Goal: Task Accomplishment & Management: Use online tool/utility

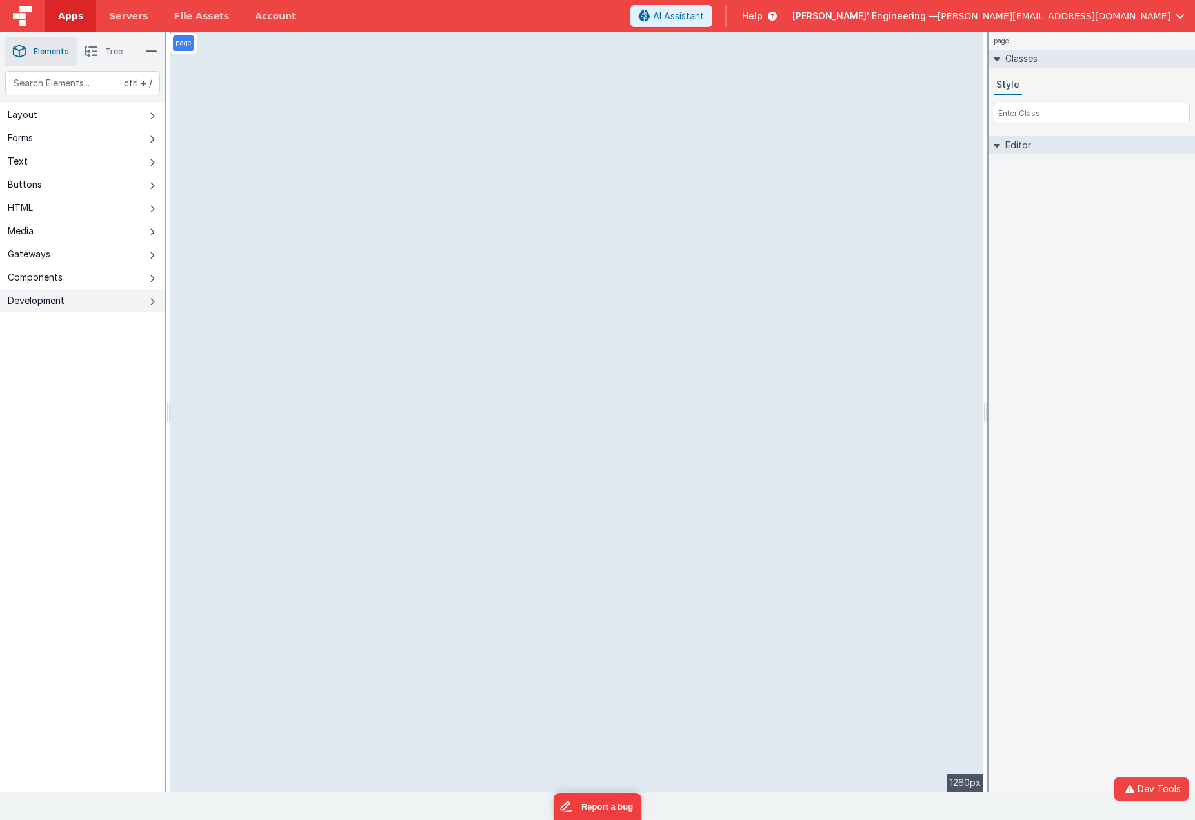
click at [150, 306] on icon at bounding box center [152, 302] width 5 height 10
type input "Enter Some Contacts (min. 2 max 4)"
type input "4"
type input "address"
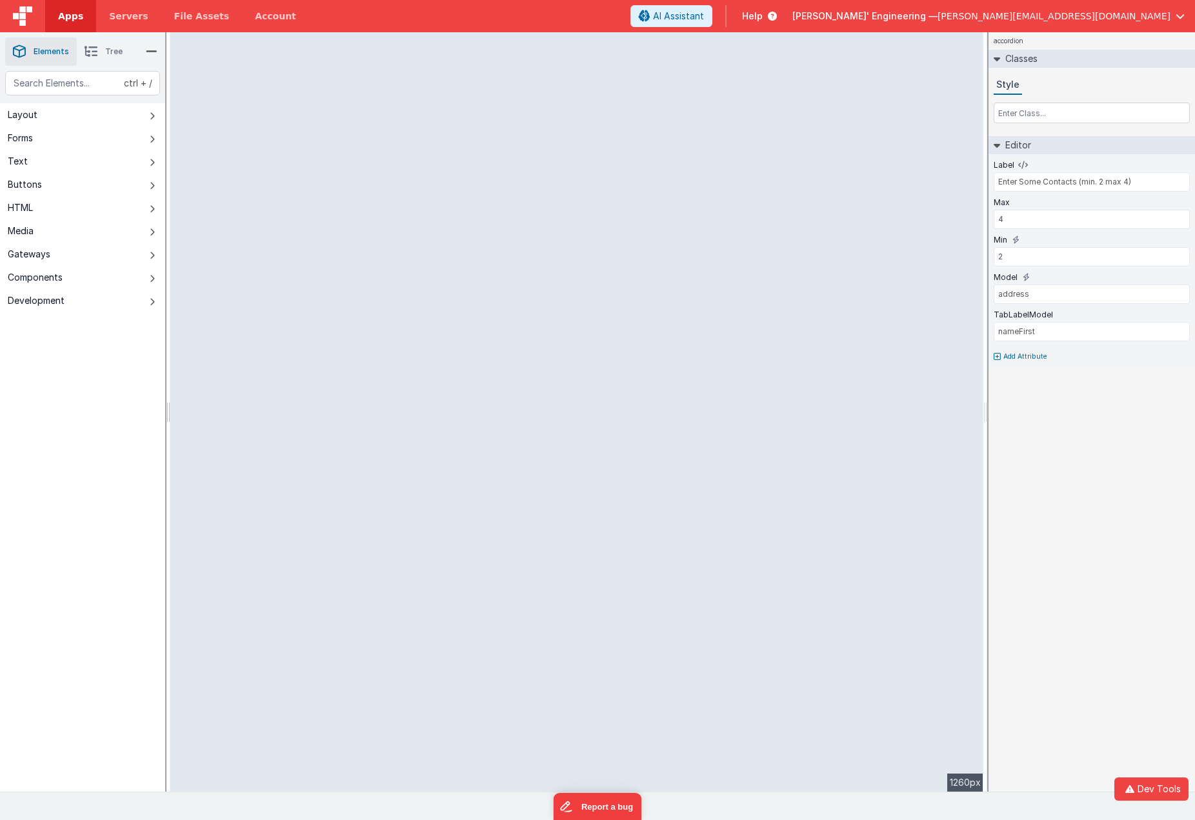
type input "300px"
type input "Ace Code Editor"
type input "json"
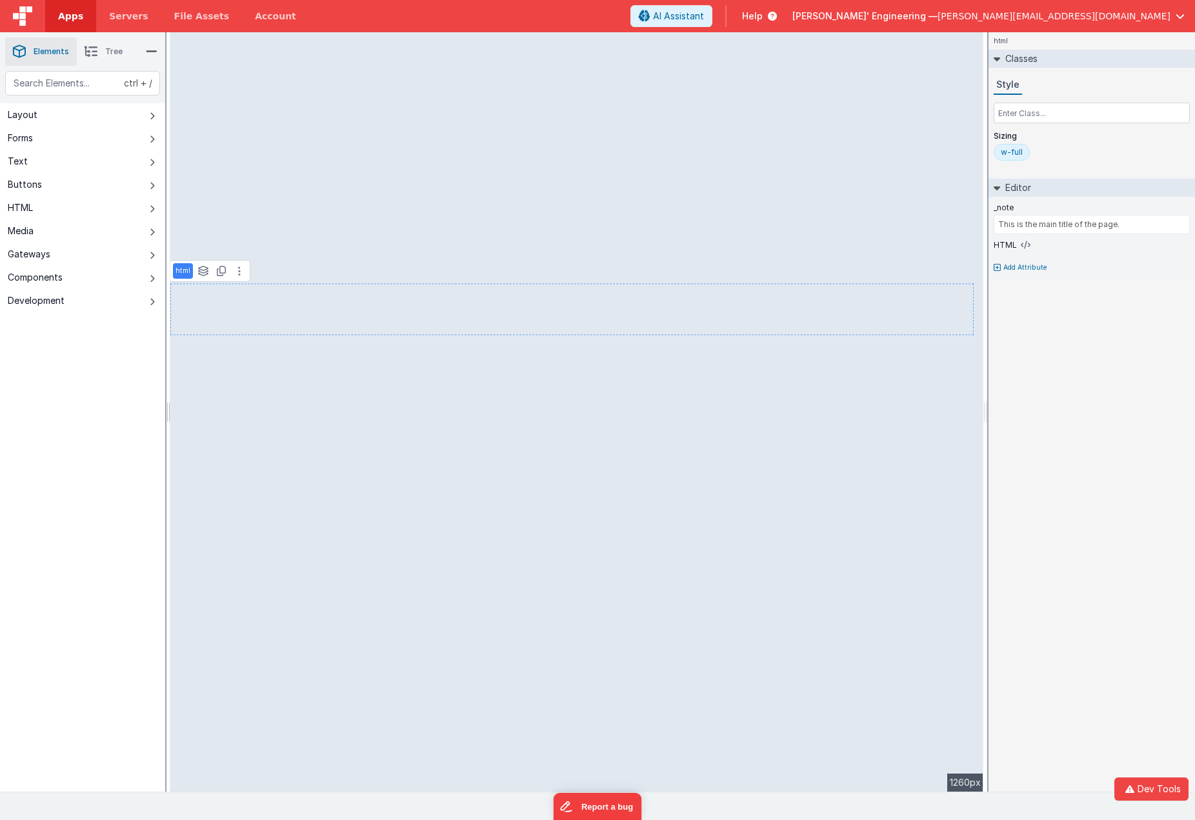
type input "This section includes a Google Places address input."
click at [150, 114] on icon at bounding box center [152, 116] width 5 height 10
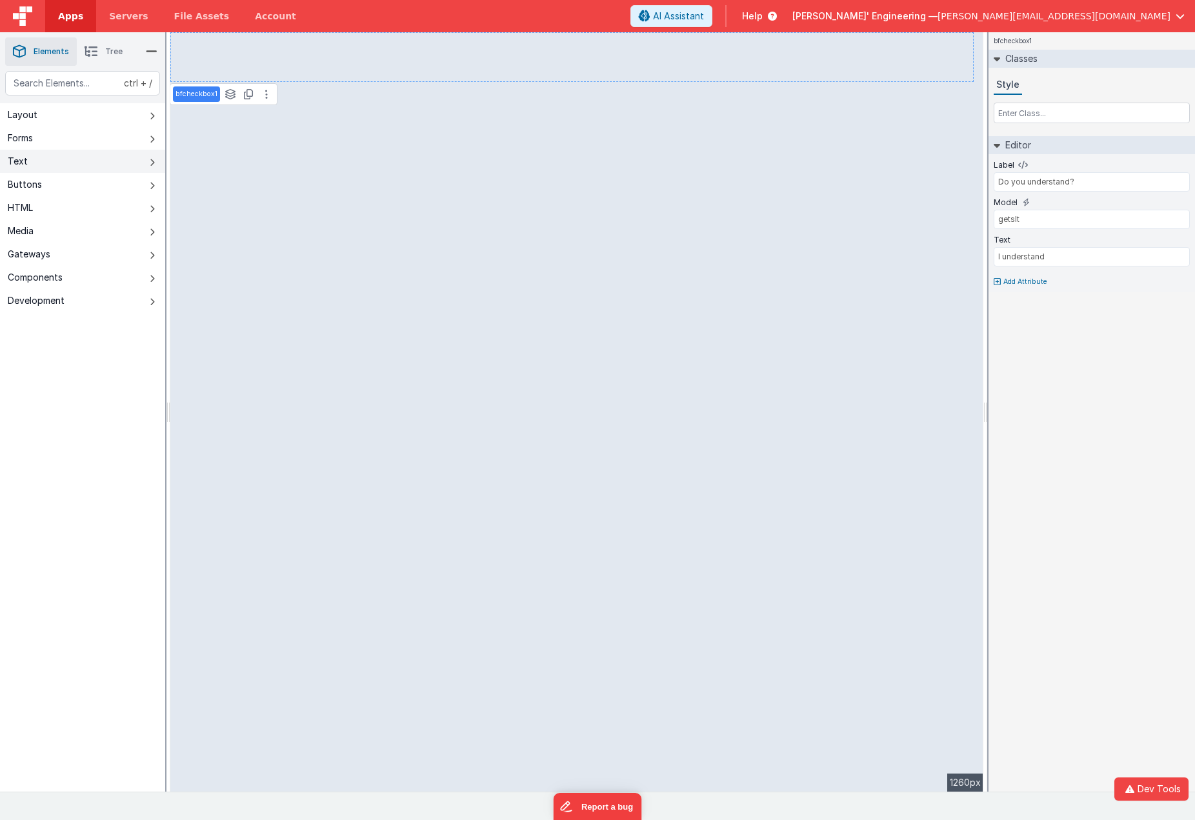
click at [154, 160] on icon at bounding box center [152, 162] width 5 height 10
click at [148, 162] on button "Text" at bounding box center [82, 161] width 165 height 23
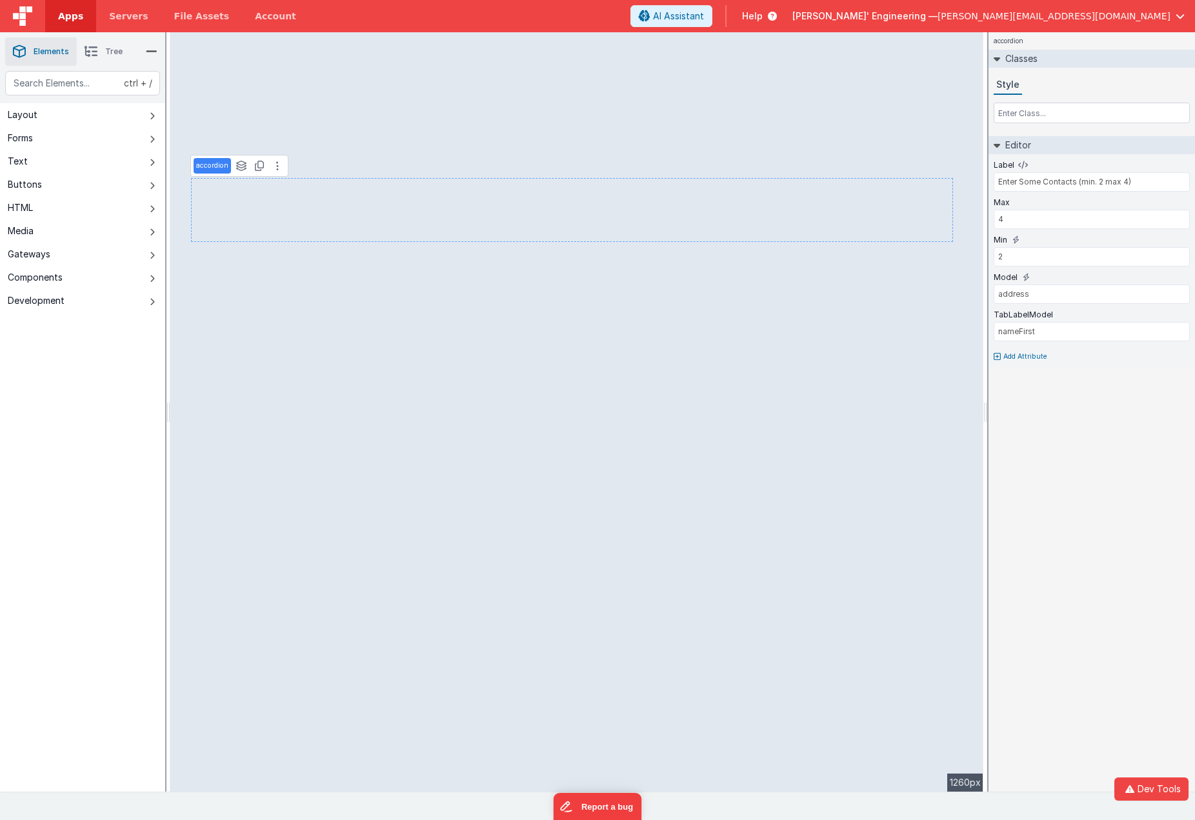
type input "Sample Input Field"
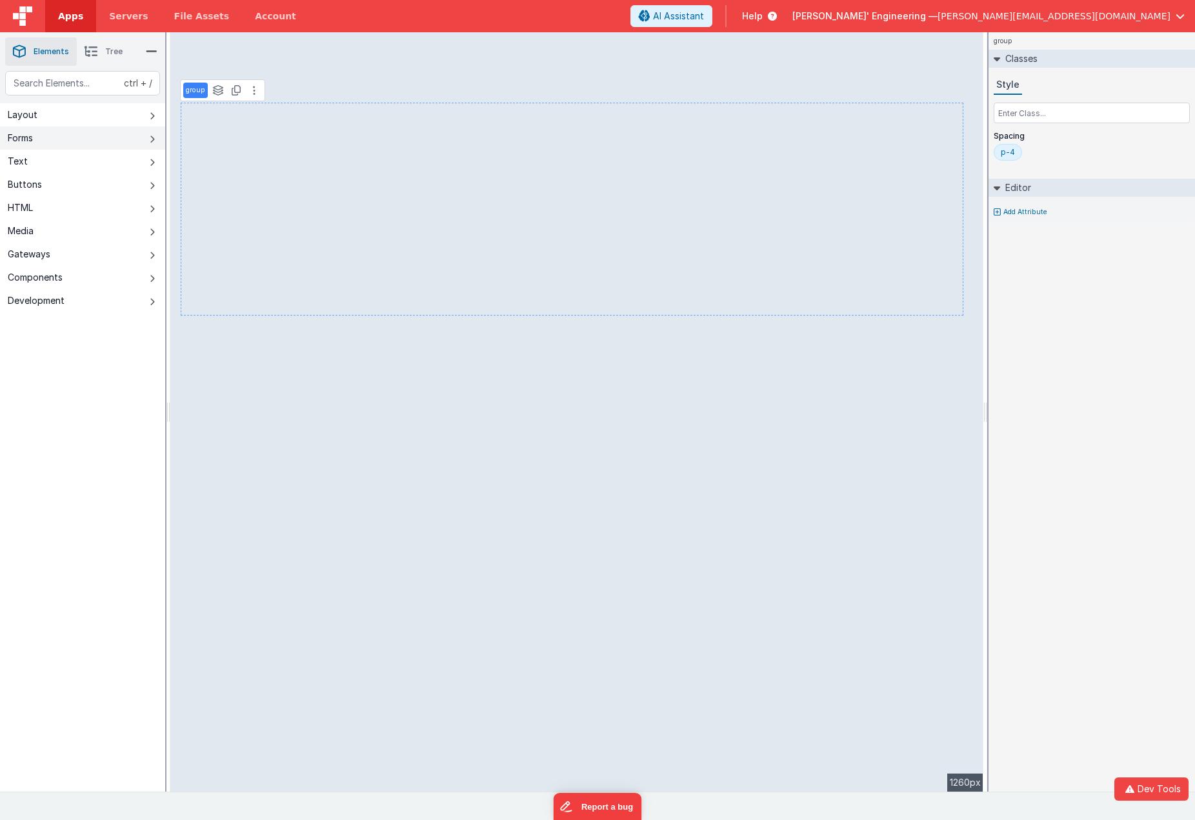
click at [149, 139] on button "Forms" at bounding box center [82, 137] width 165 height 23
click at [152, 110] on button "Layout" at bounding box center [82, 114] width 165 height 23
click at [154, 159] on icon at bounding box center [152, 162] width 5 height 10
click at [156, 161] on button "Text" at bounding box center [82, 161] width 165 height 23
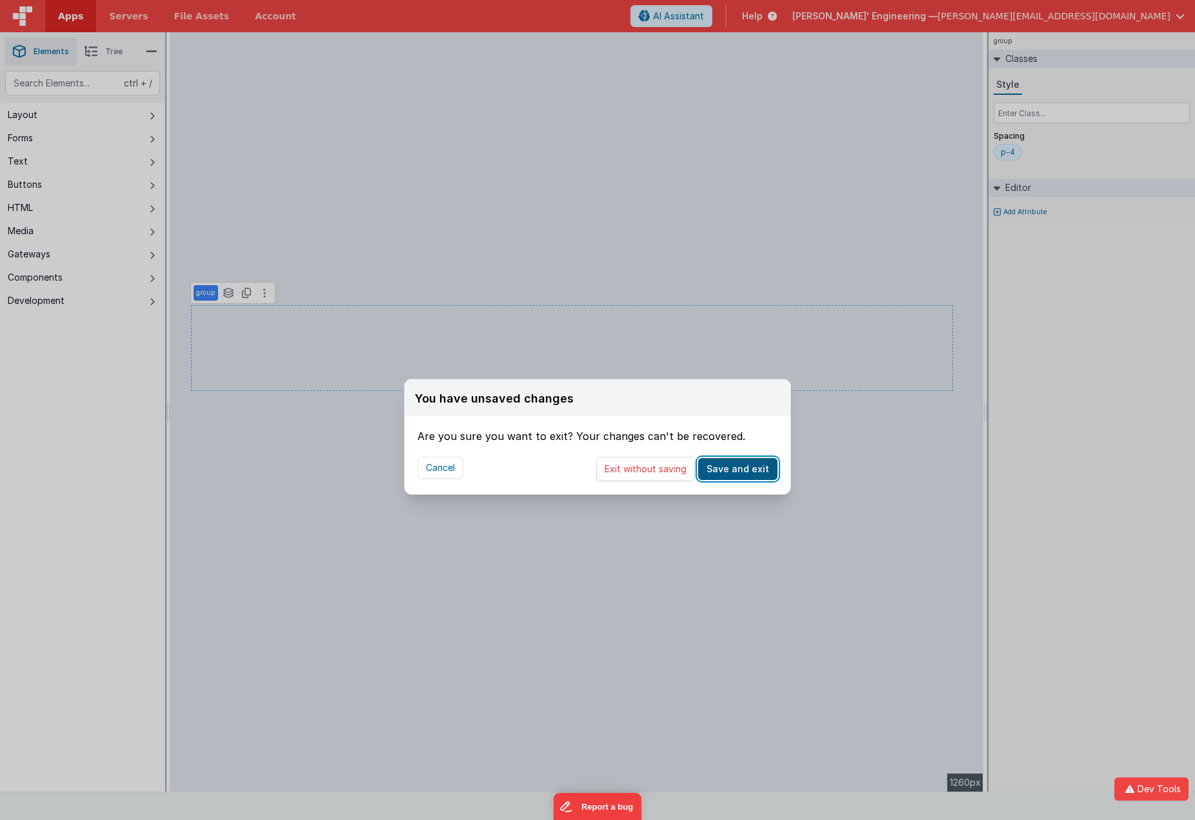
click at [745, 470] on button "Save and exit" at bounding box center [737, 469] width 79 height 22
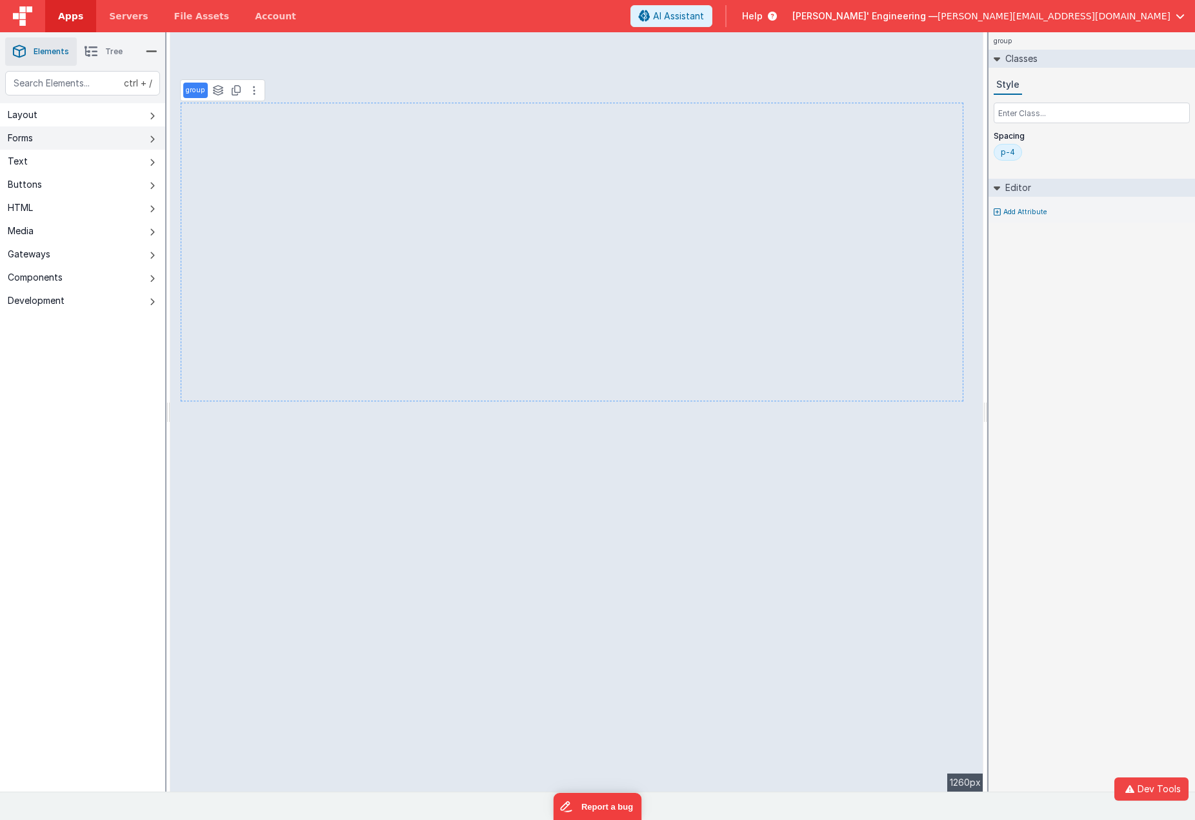
click at [153, 139] on icon at bounding box center [152, 139] width 5 height 10
click at [152, 116] on icon at bounding box center [152, 116] width 5 height 10
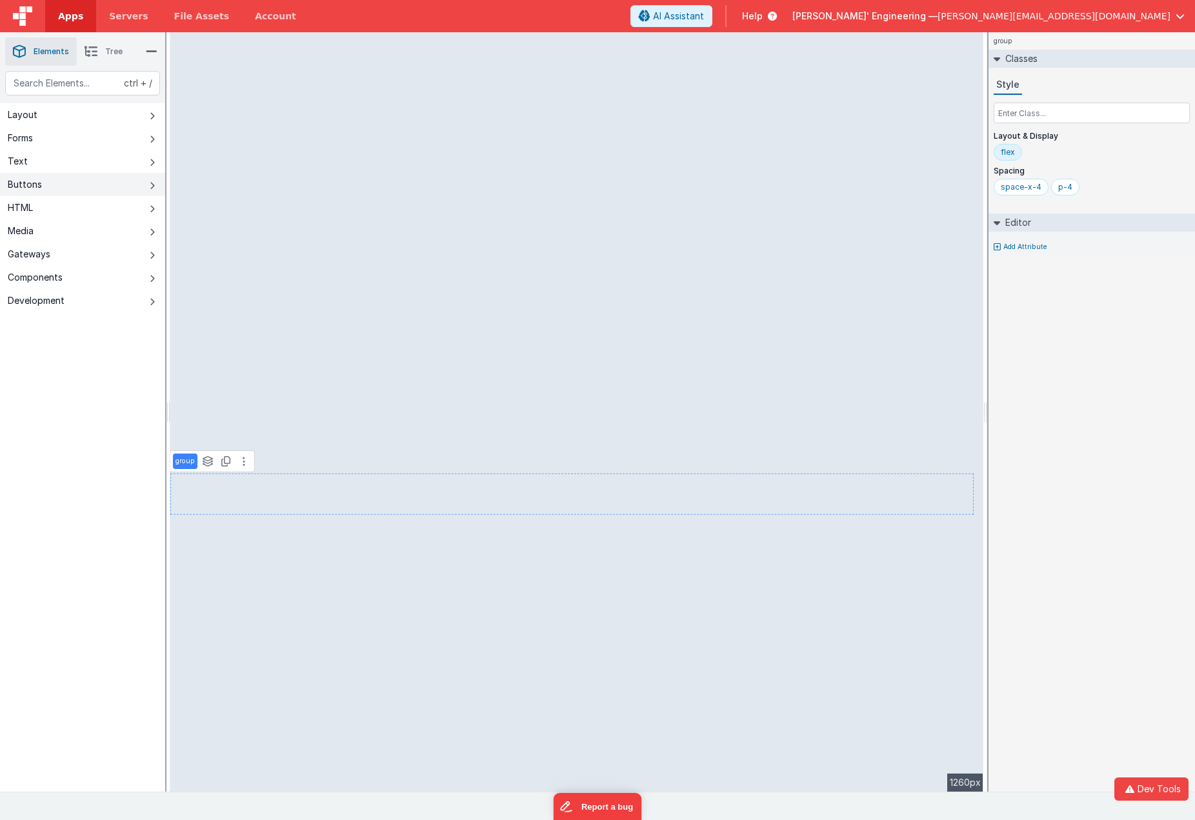
click at [148, 185] on button "Buttons" at bounding box center [82, 184] width 165 height 23
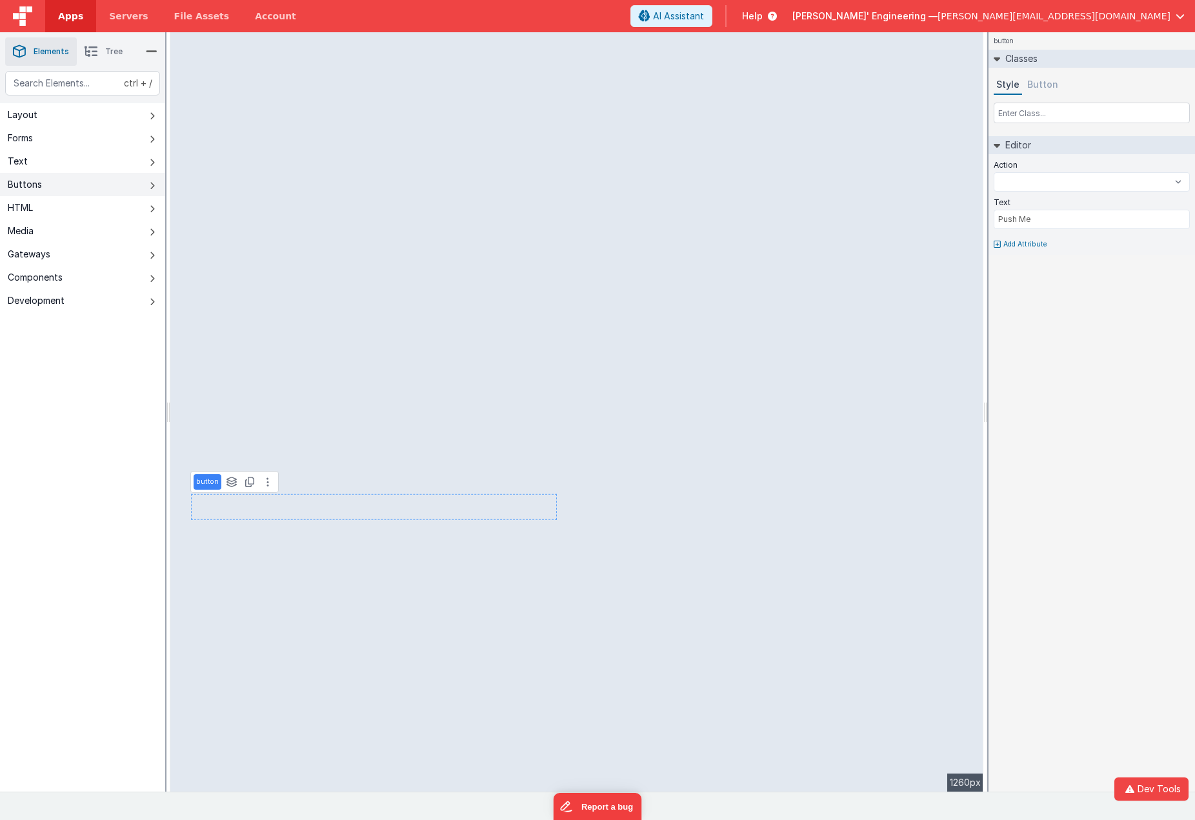
click at [154, 183] on icon at bounding box center [152, 186] width 5 height 10
select select
type input "myChoice"
select select
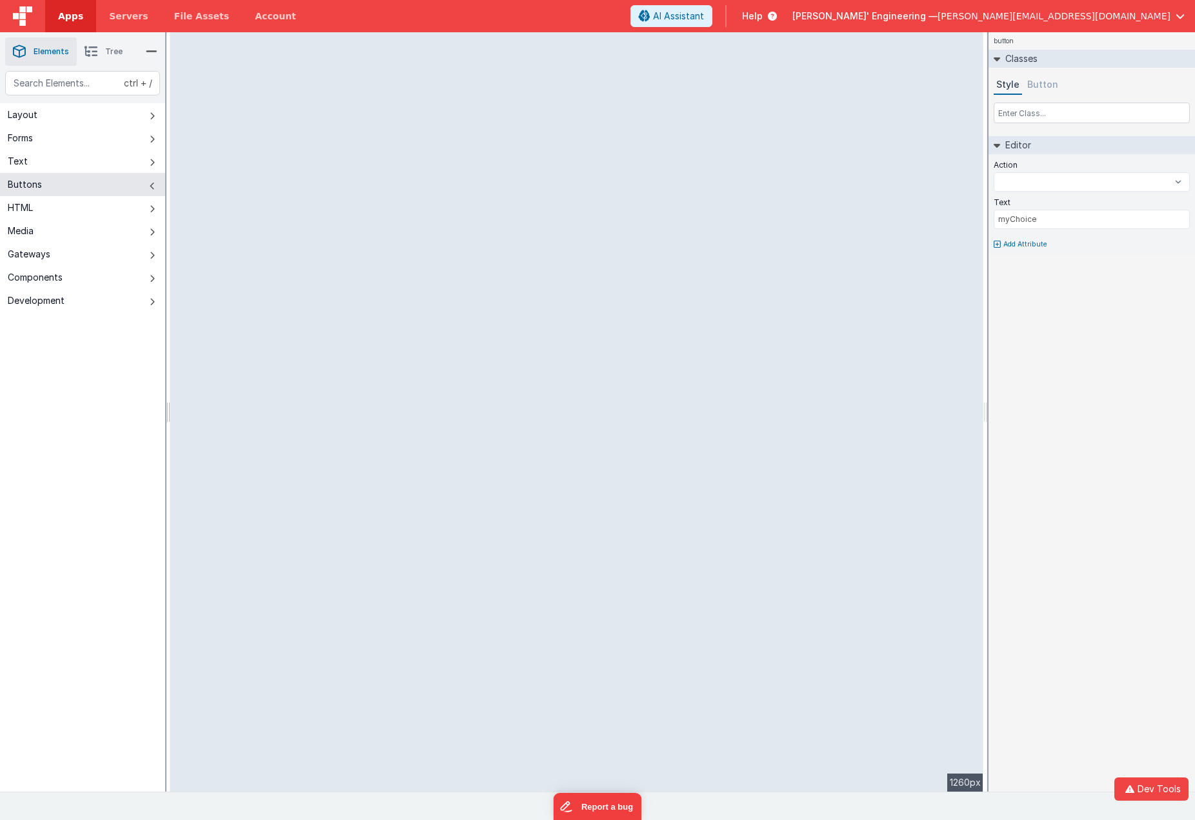
select select
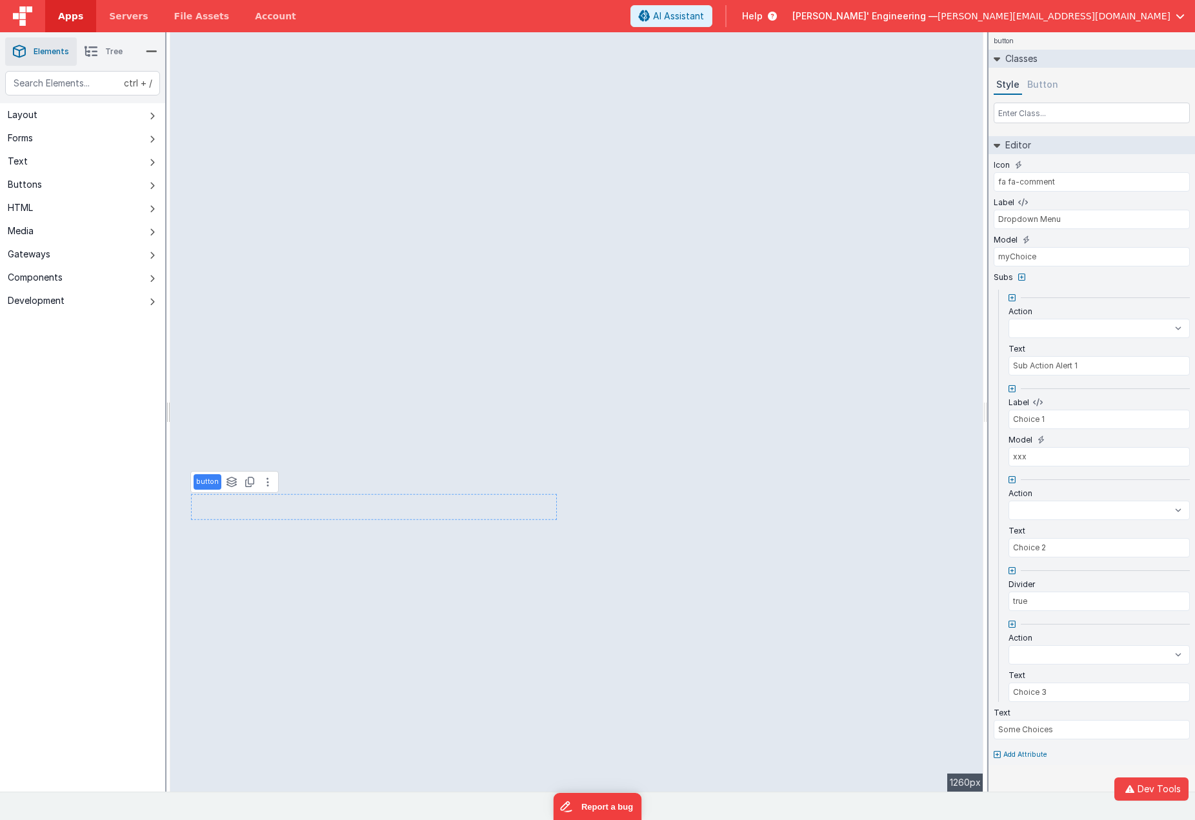
select select
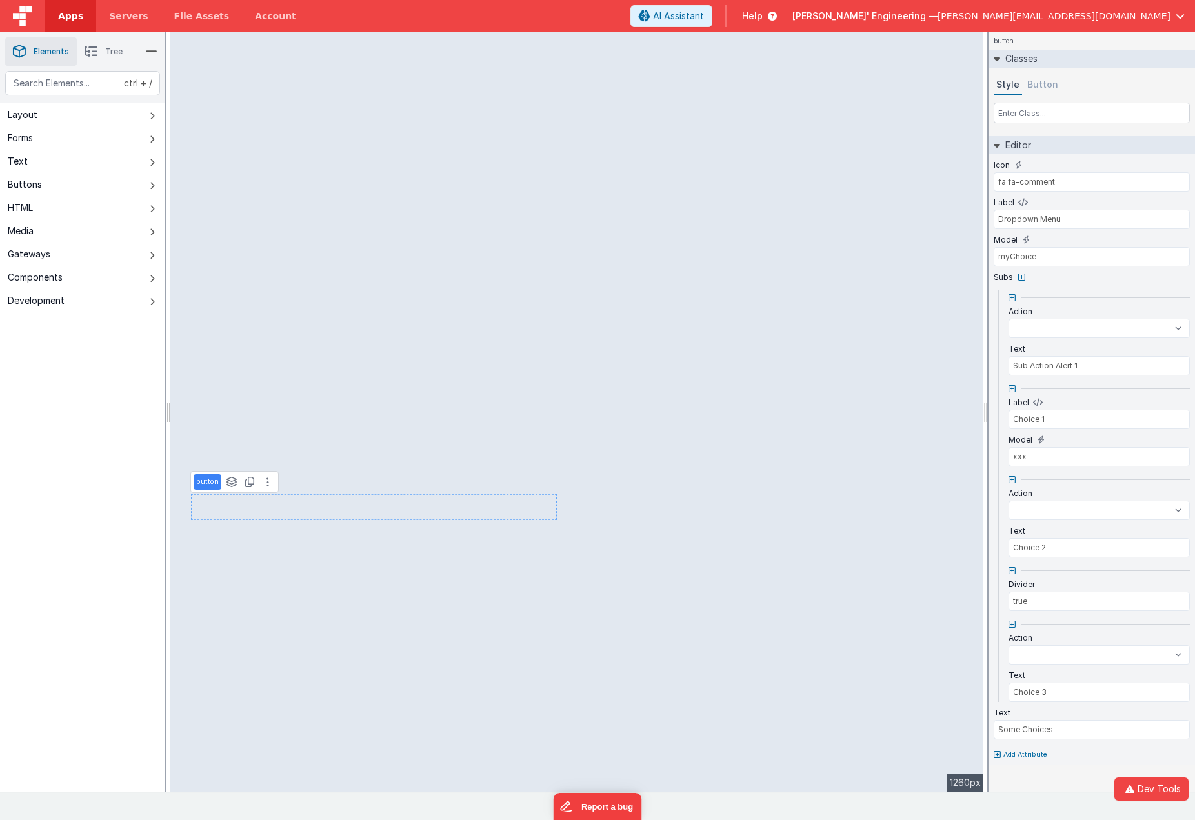
select select
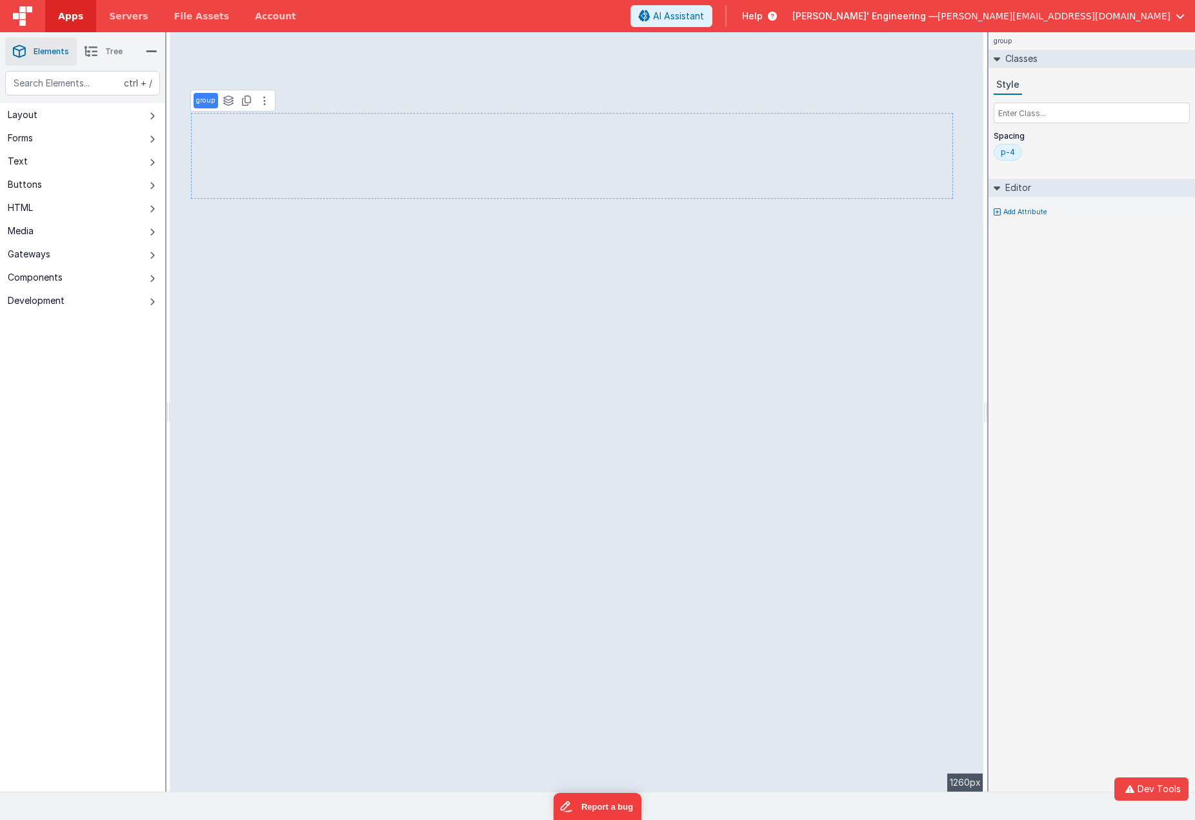
select select
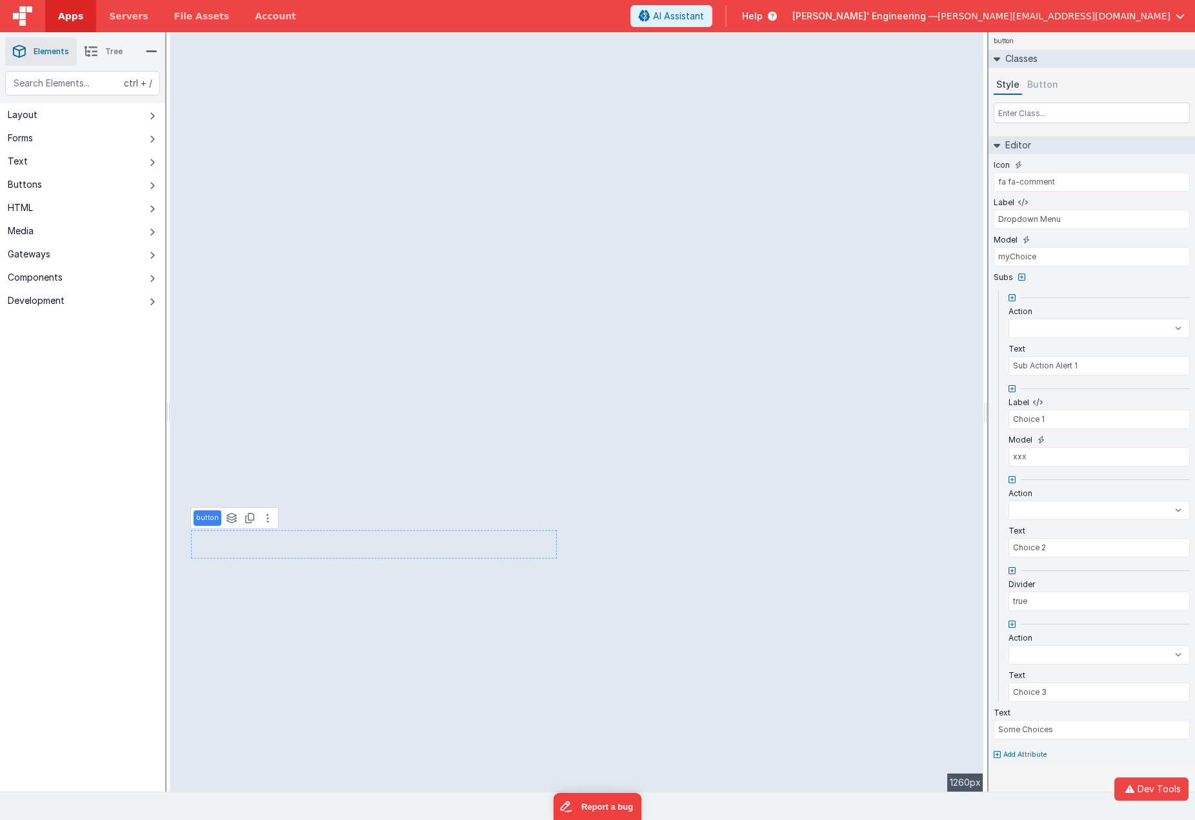
select select
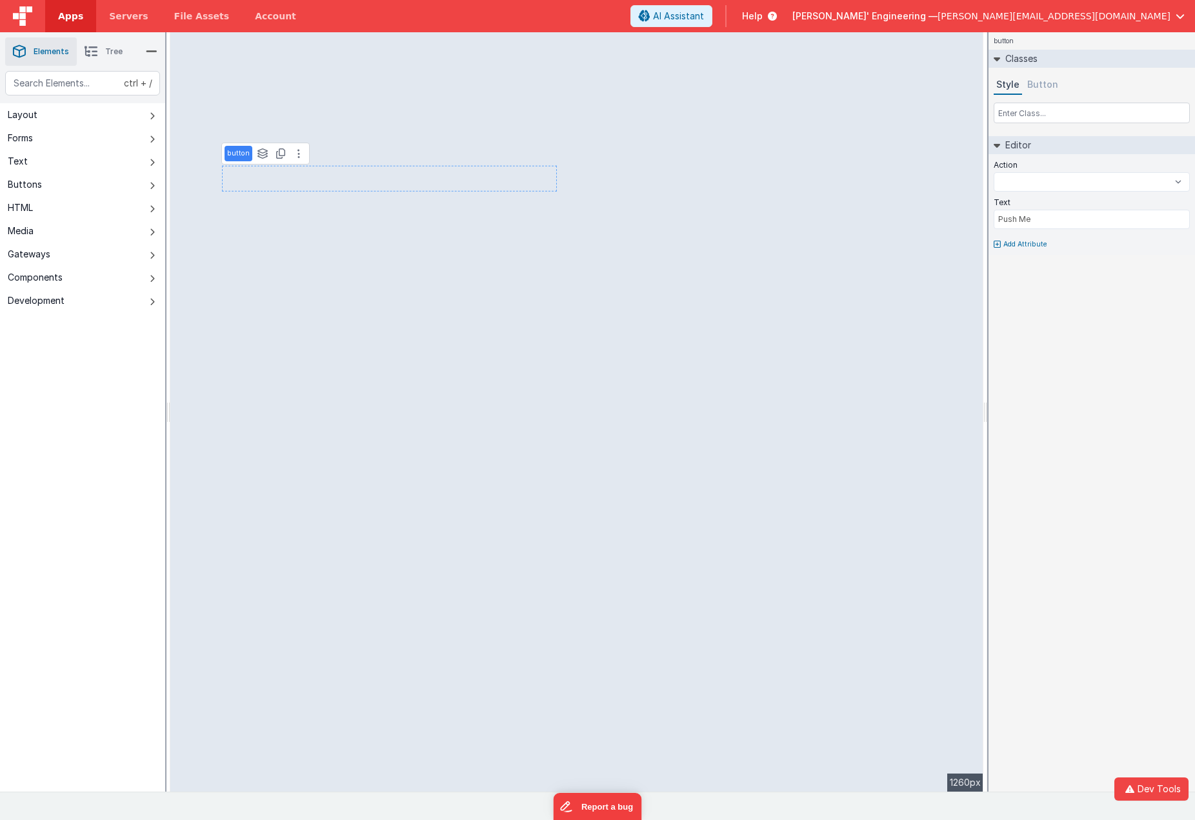
select select
type input "myChoice"
select select
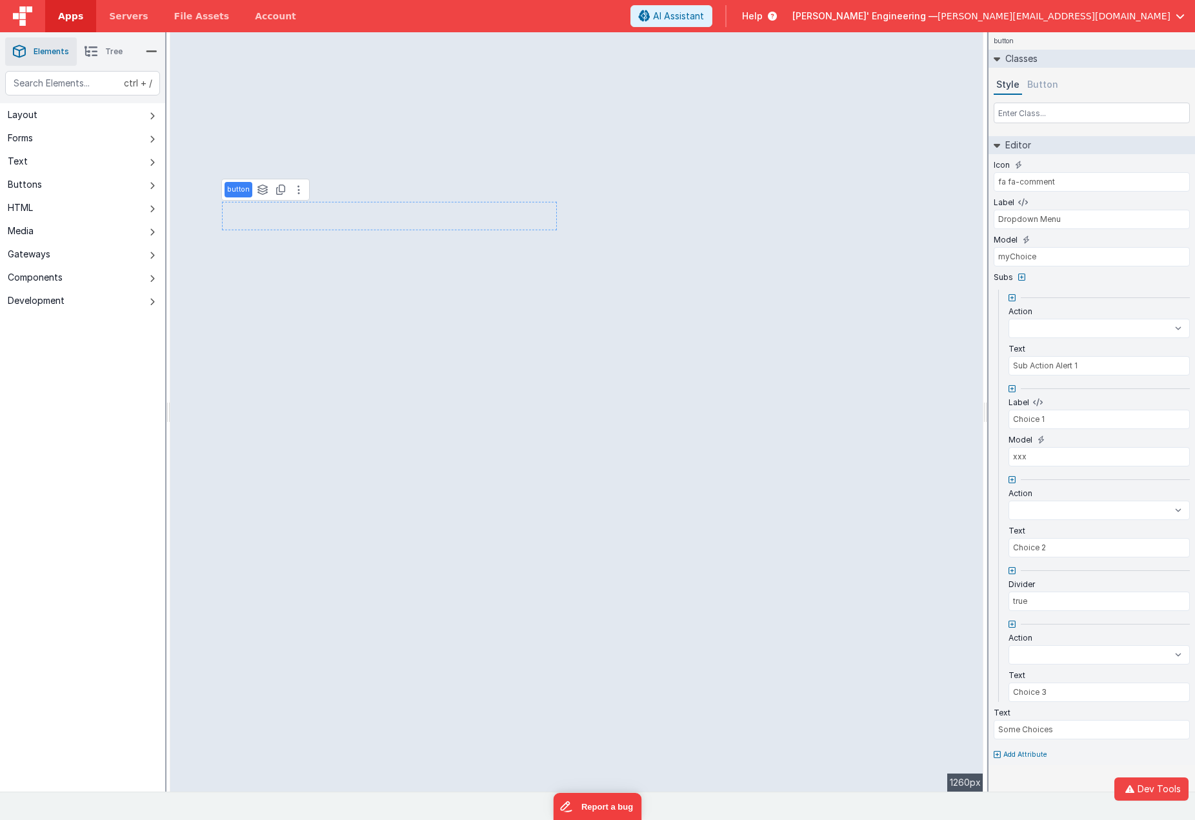
select select
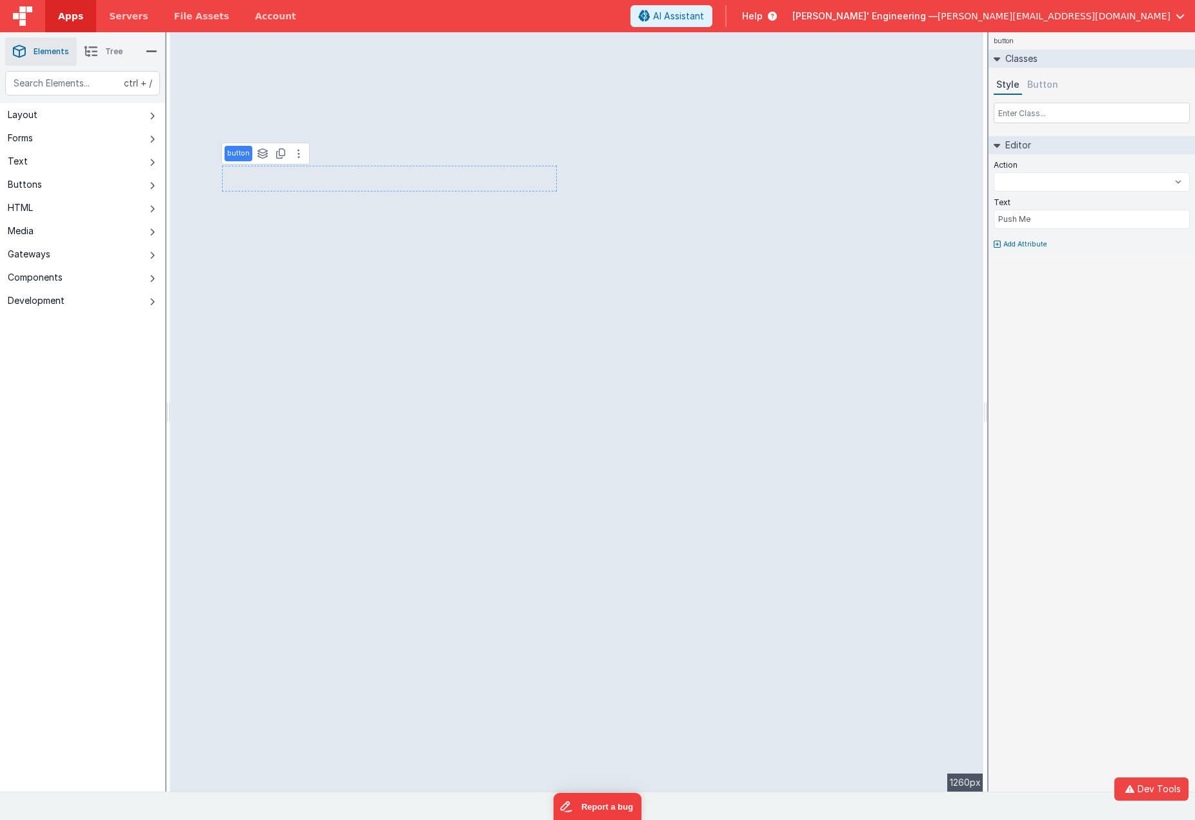
select select
type input "myChoice"
select select
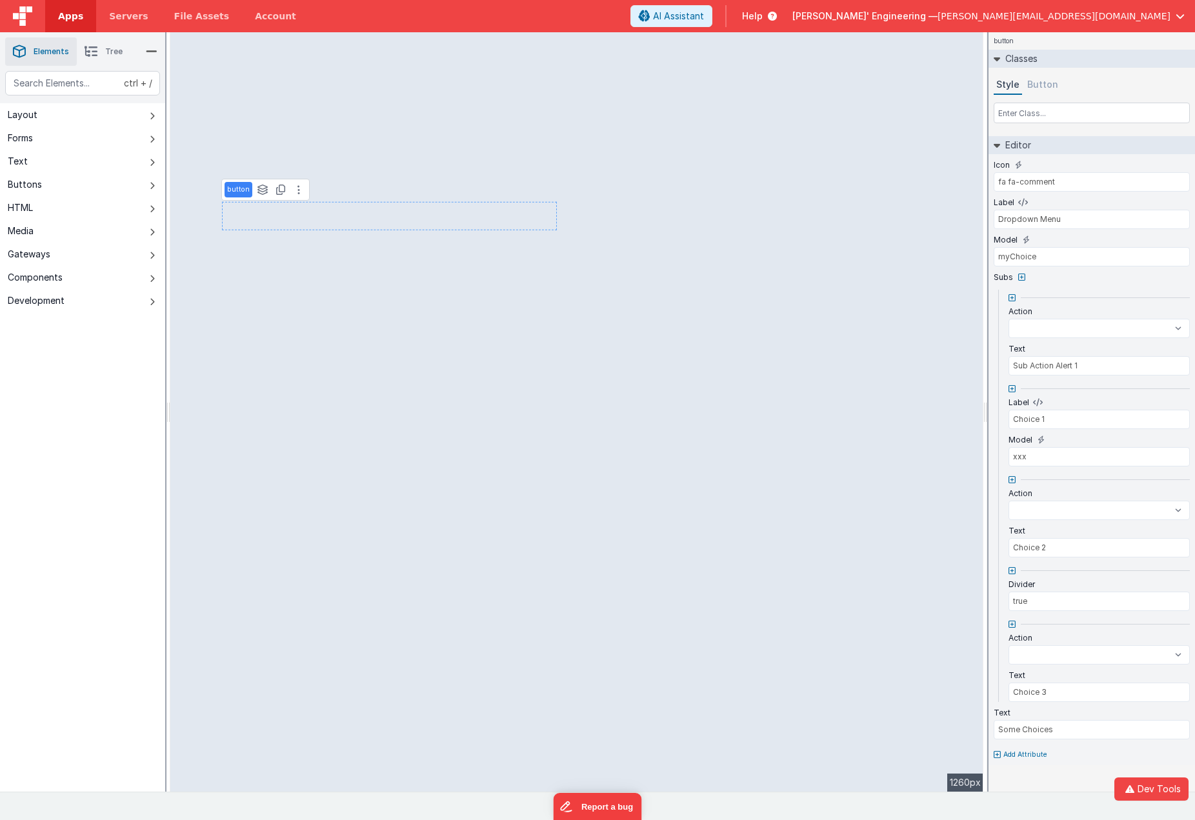
select select
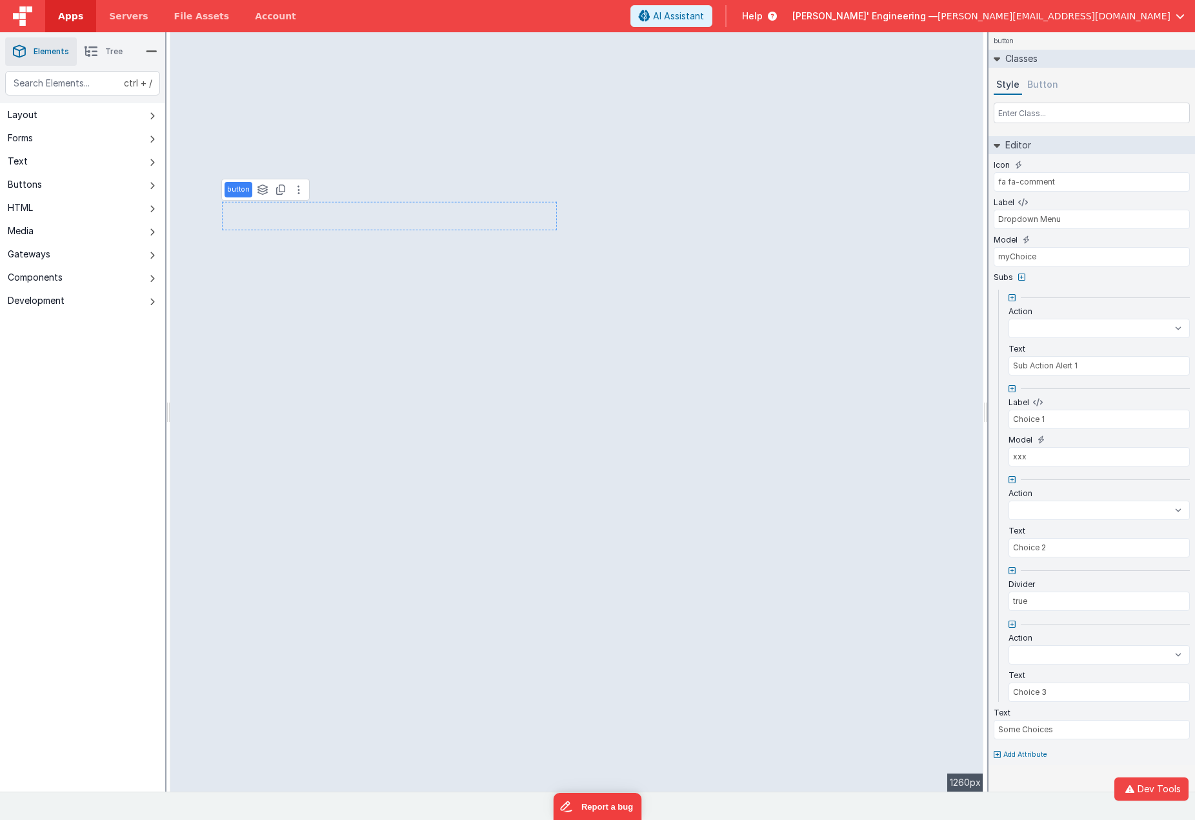
select select
type input "Push Me"
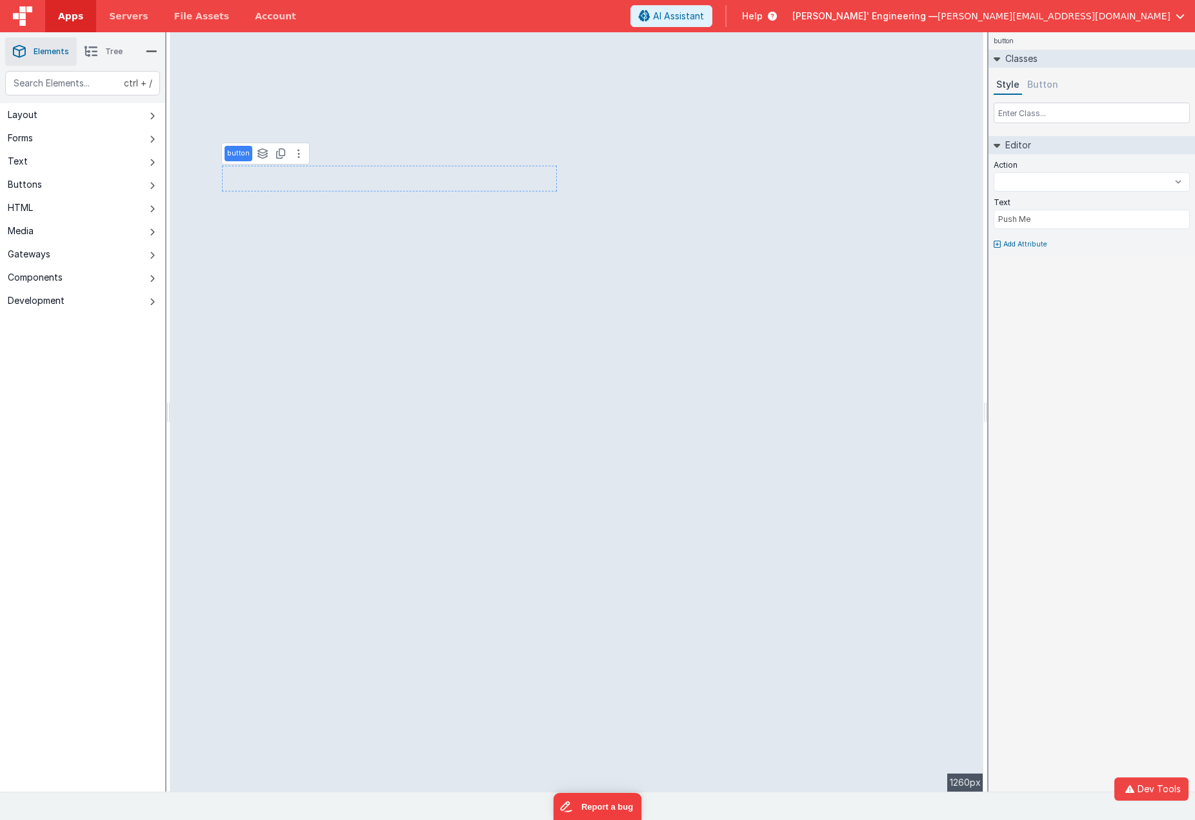
select select
type input "myChoice"
select select
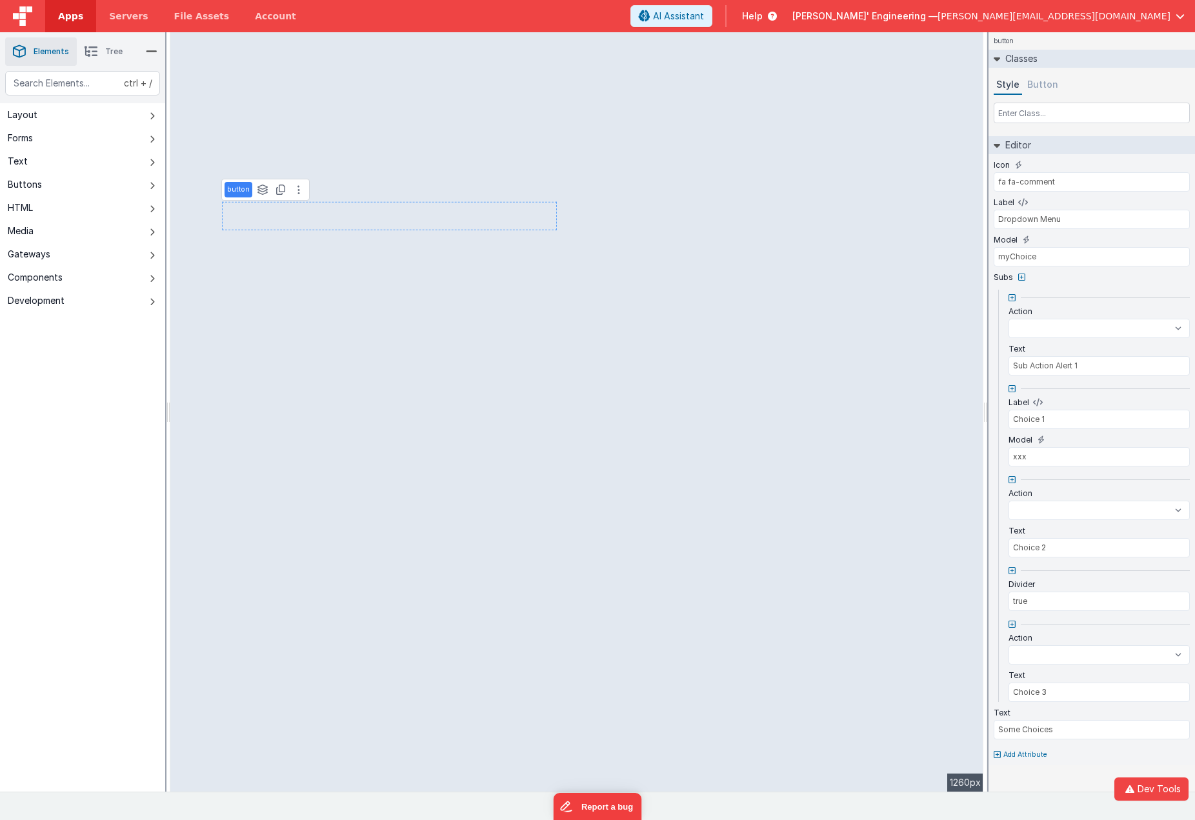
select select
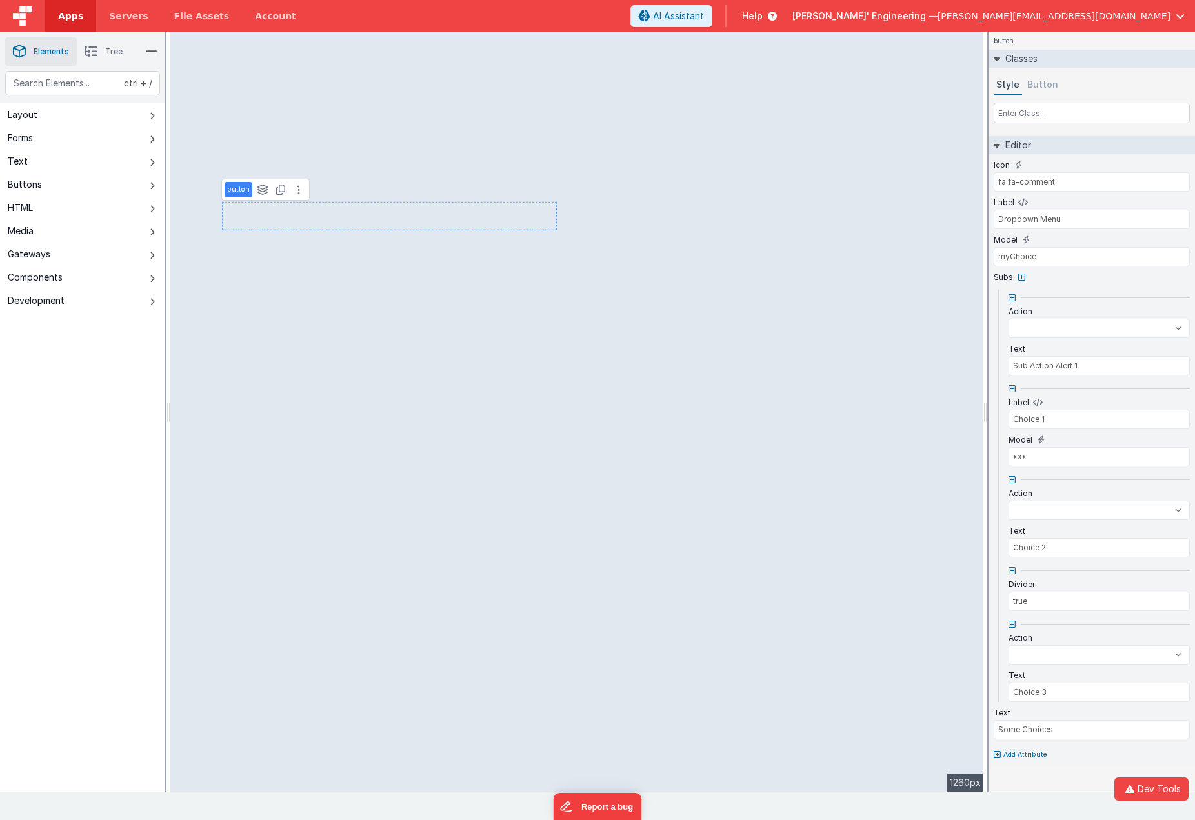
select select
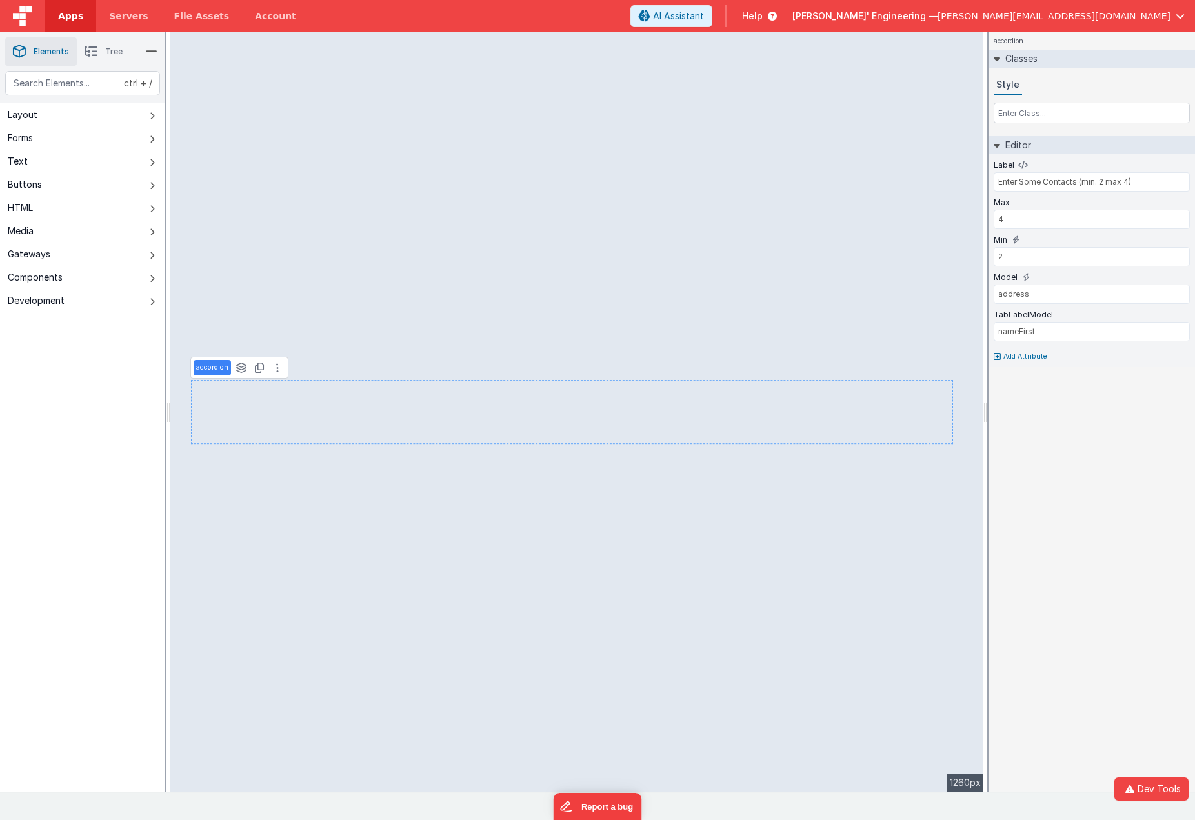
type input "Sample Input Field"
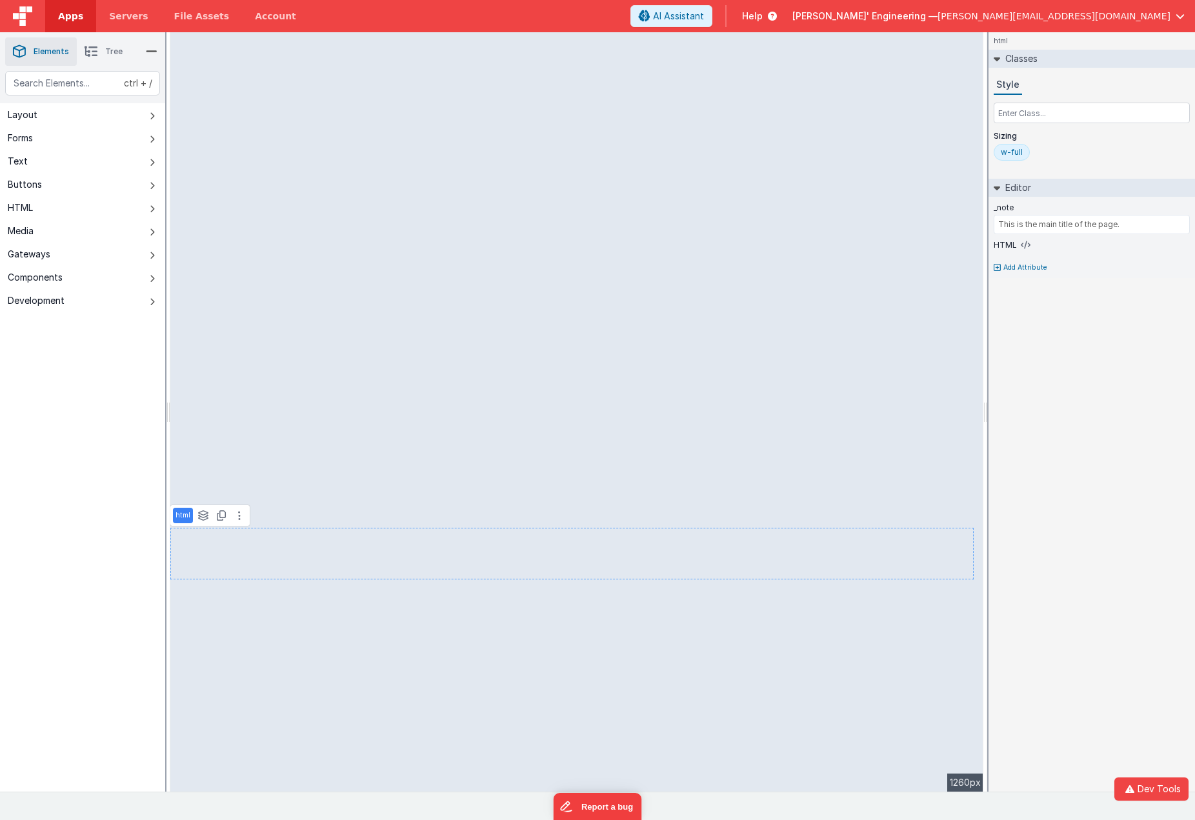
type input "A simple text input field for user input."
type input "address"
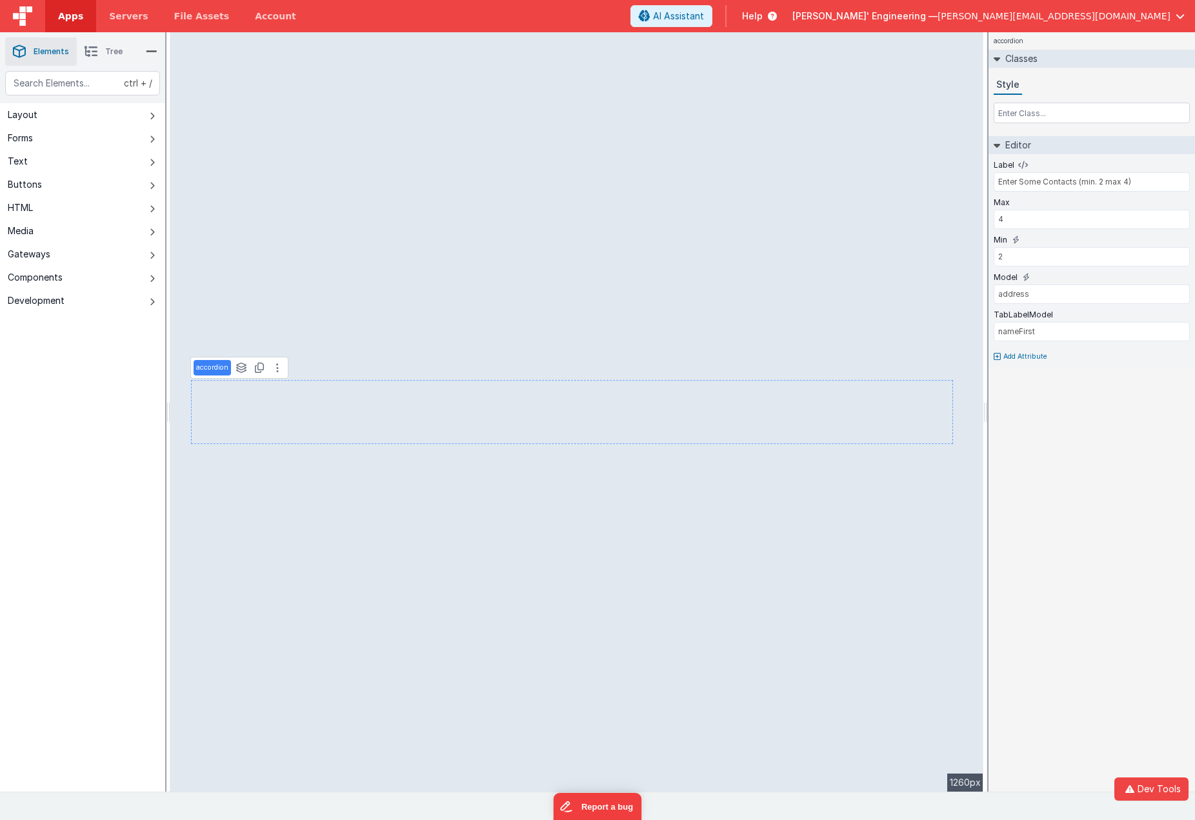
type input "Sample Input Field"
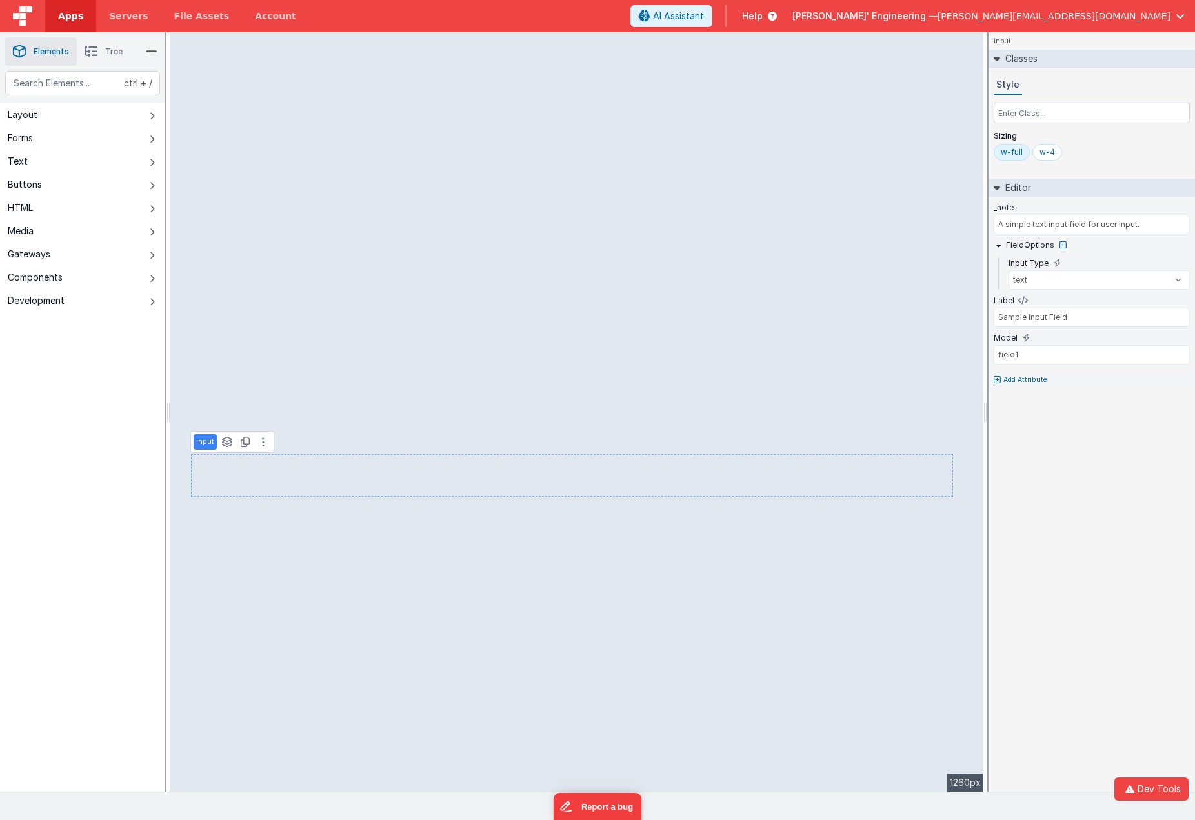
type input "address"
type input "This section is for the Ace Editor."
select select
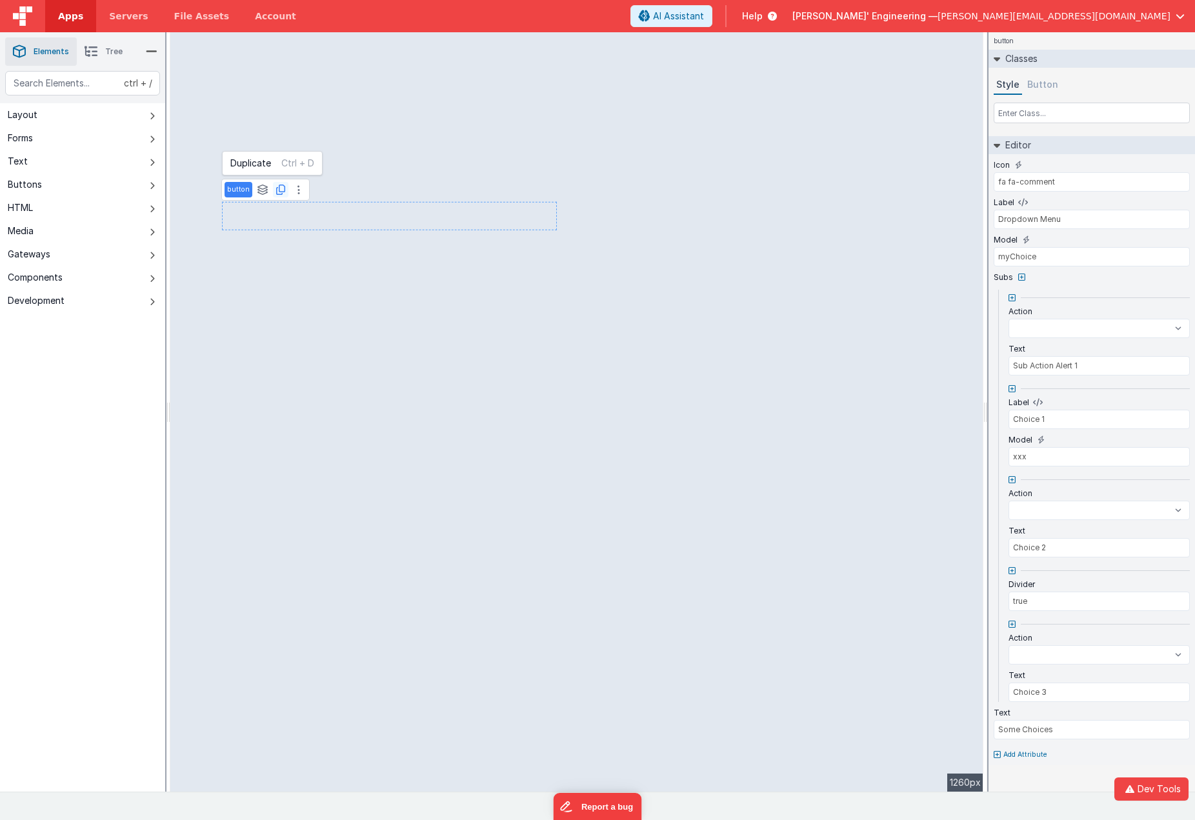
select select
type input "Push Me"
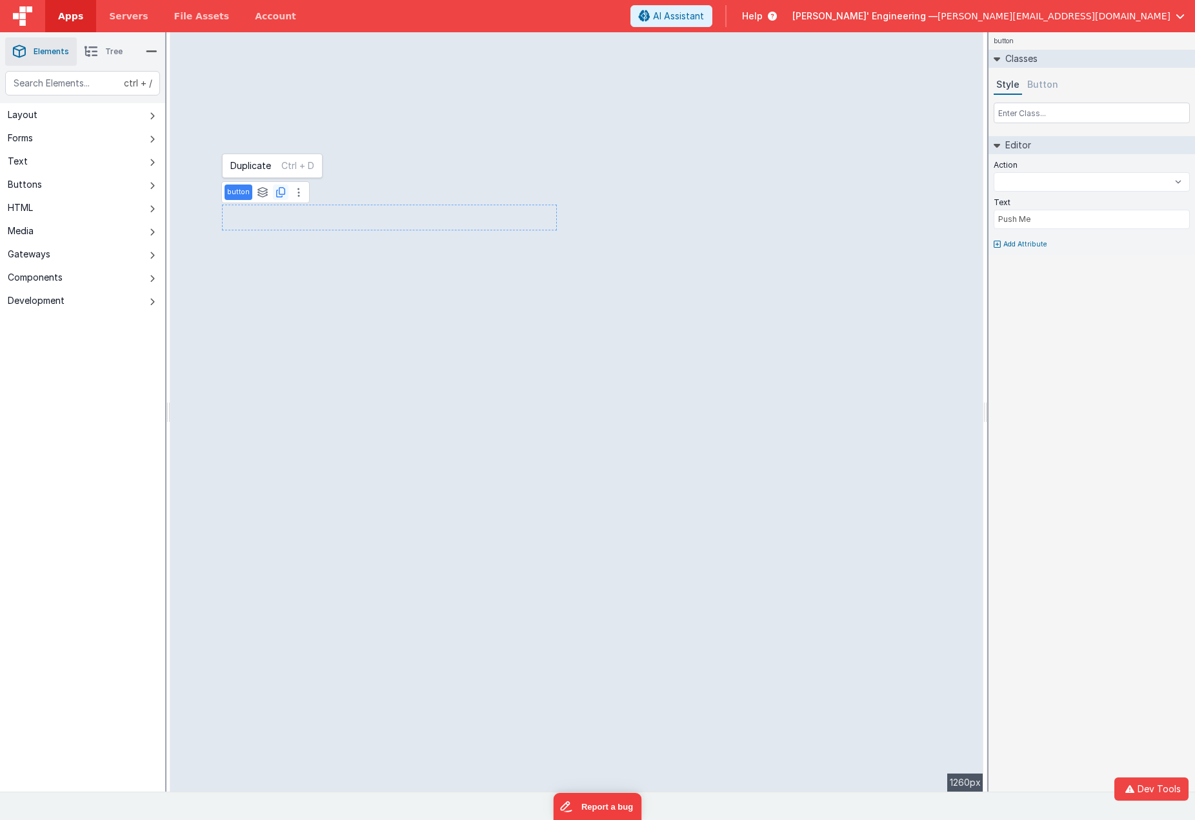
click at [276, 192] on icon at bounding box center [280, 192] width 9 height 10
click at [281, 231] on icon at bounding box center [280, 228] width 9 height 10
select select
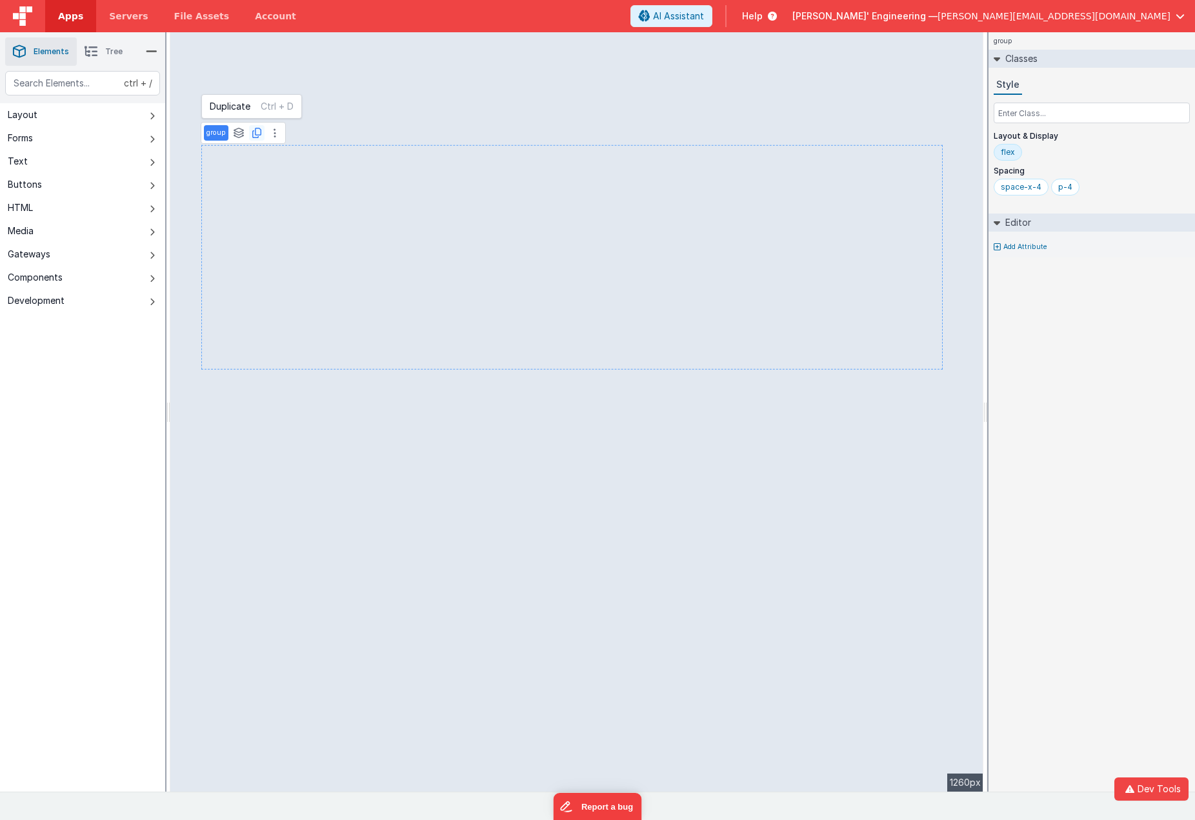
click at [255, 138] on button at bounding box center [256, 132] width 15 height 15
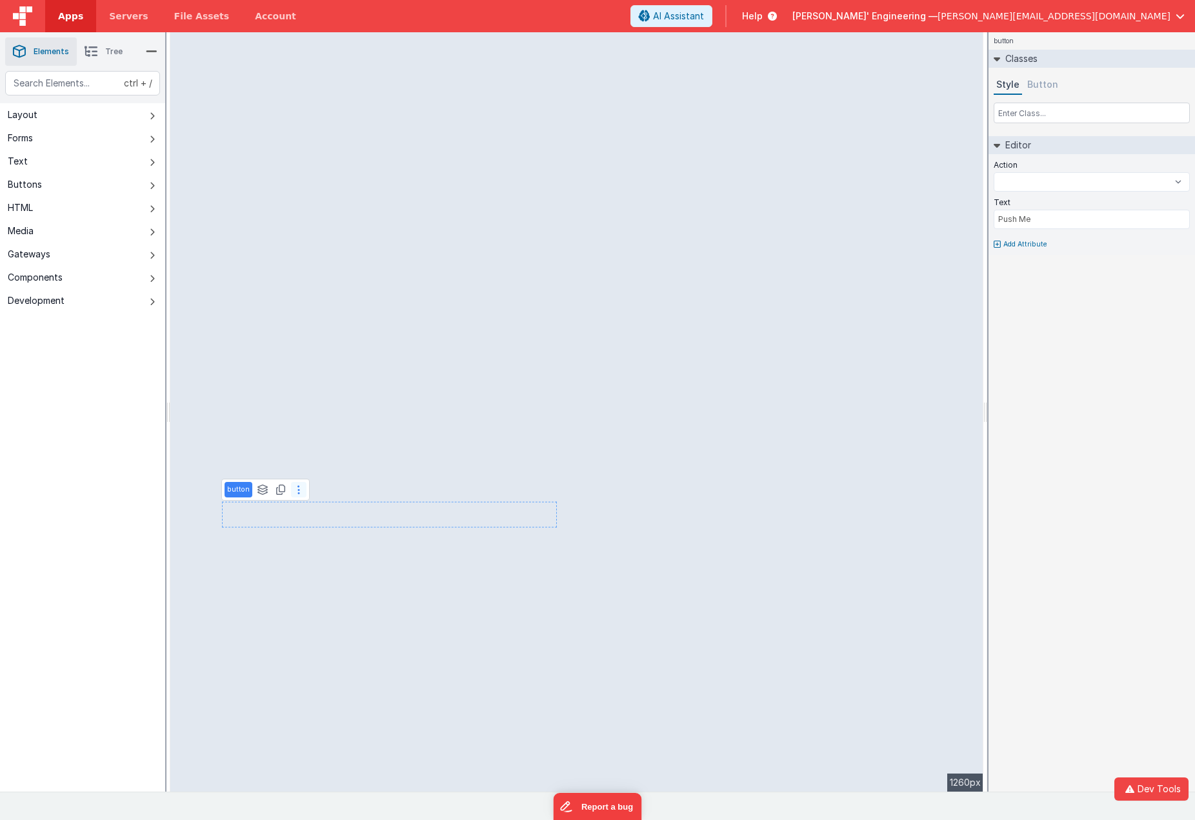
click at [297, 489] on icon at bounding box center [298, 490] width 3 height 10
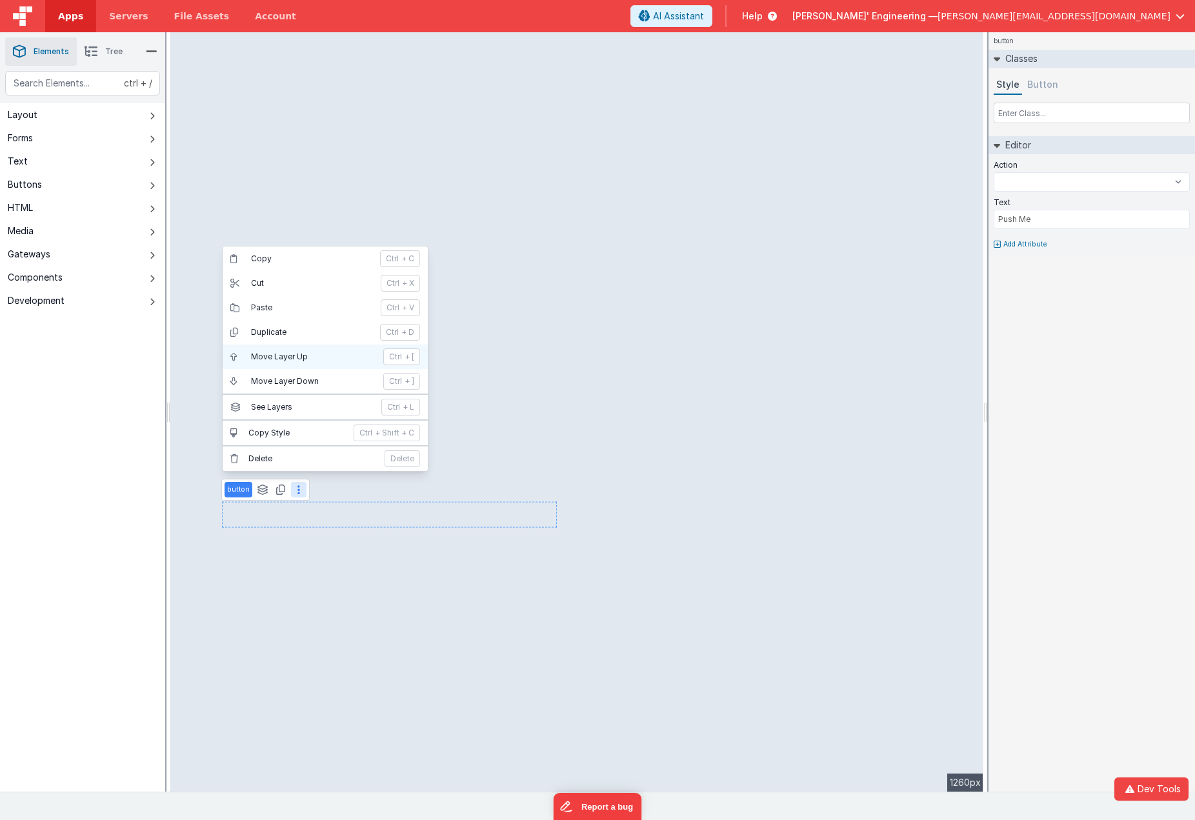
click at [280, 356] on p "Move Layer Up" at bounding box center [313, 357] width 125 height 10
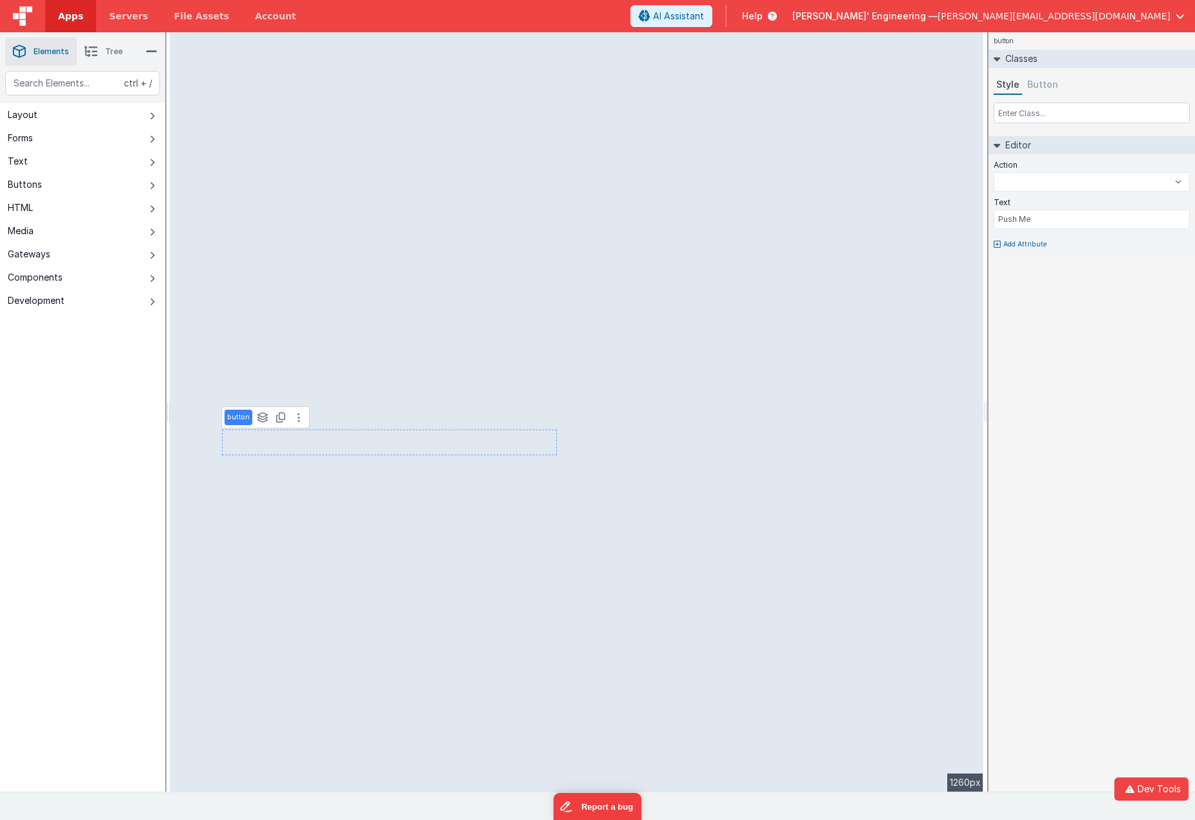
select select
type input "myChoice"
select select
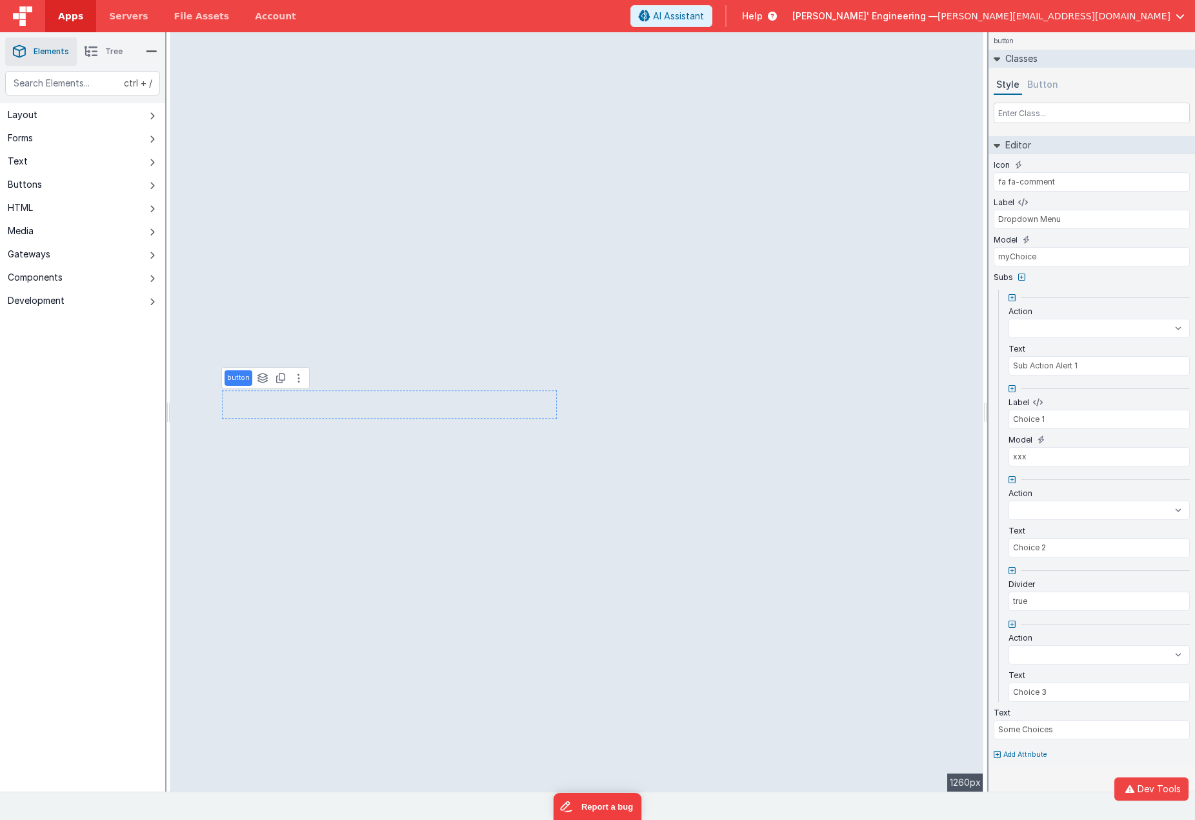
select select
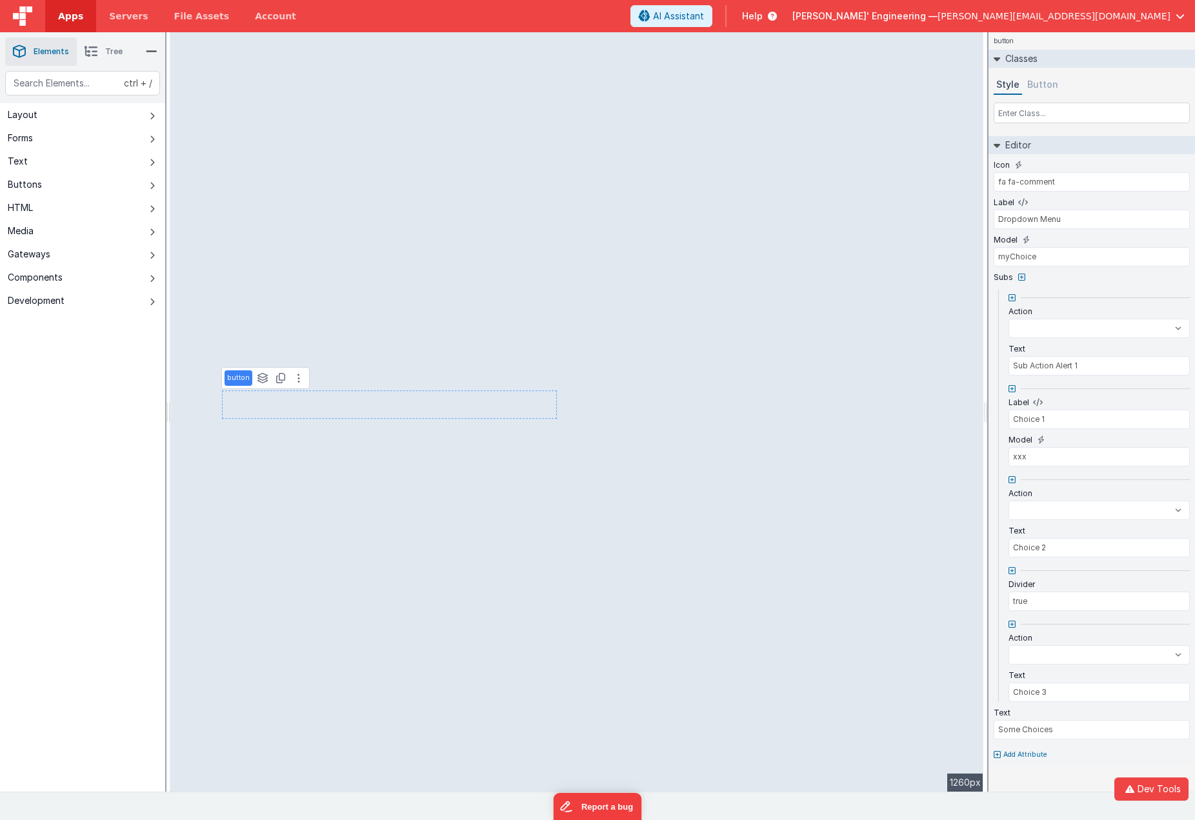
select select
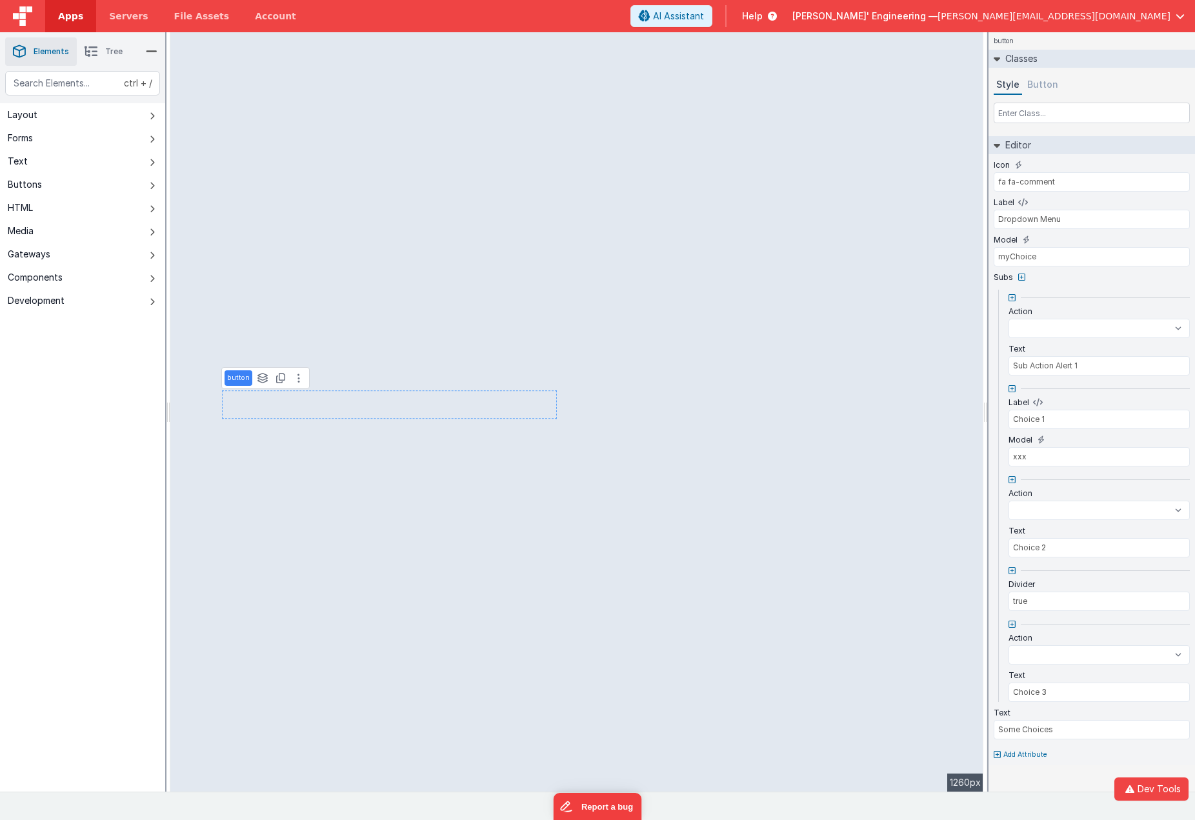
select select
type input "Push Me"
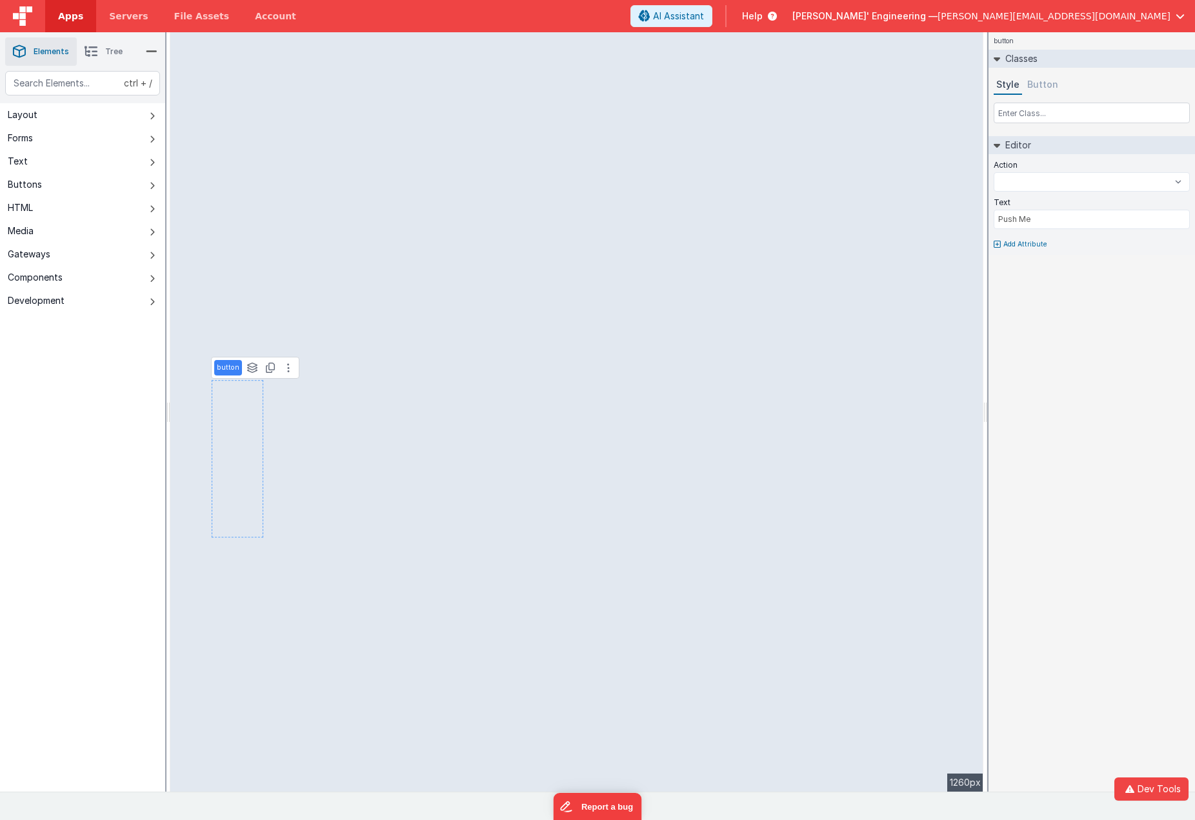
select select
type input "2"
select select
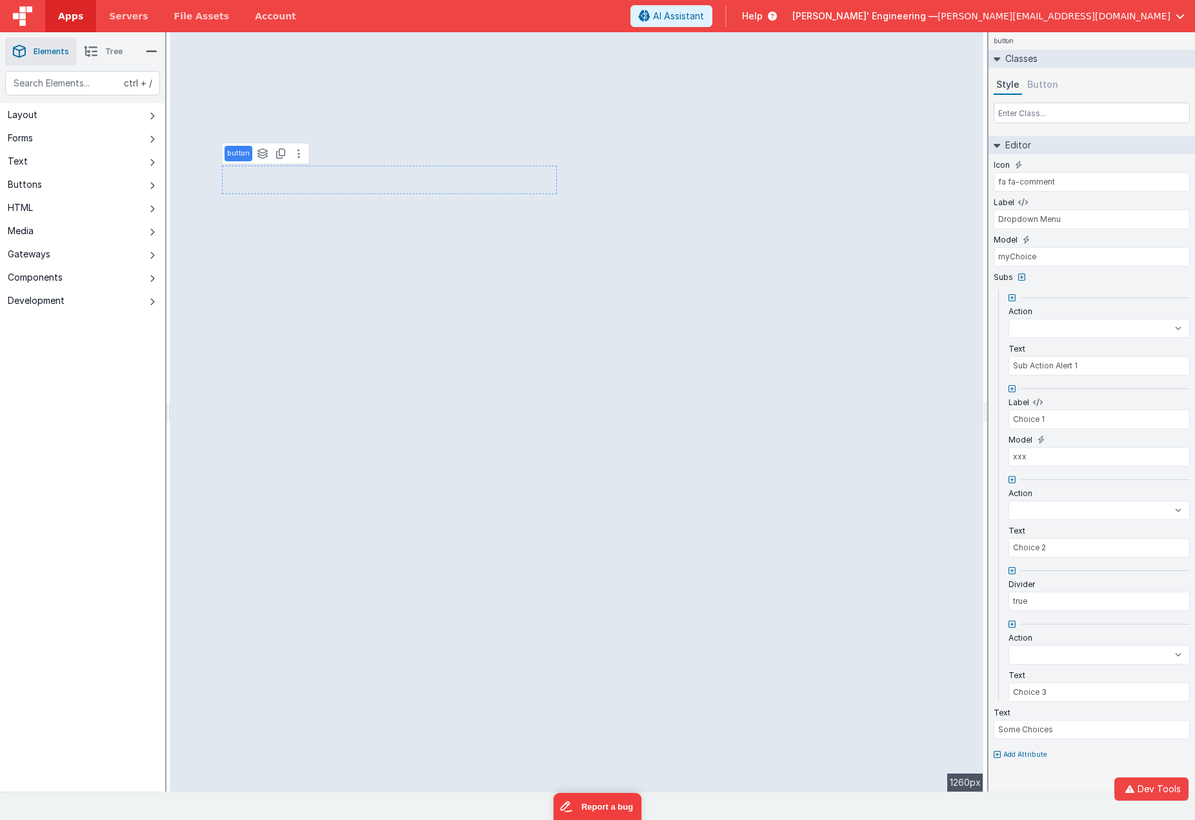
select select
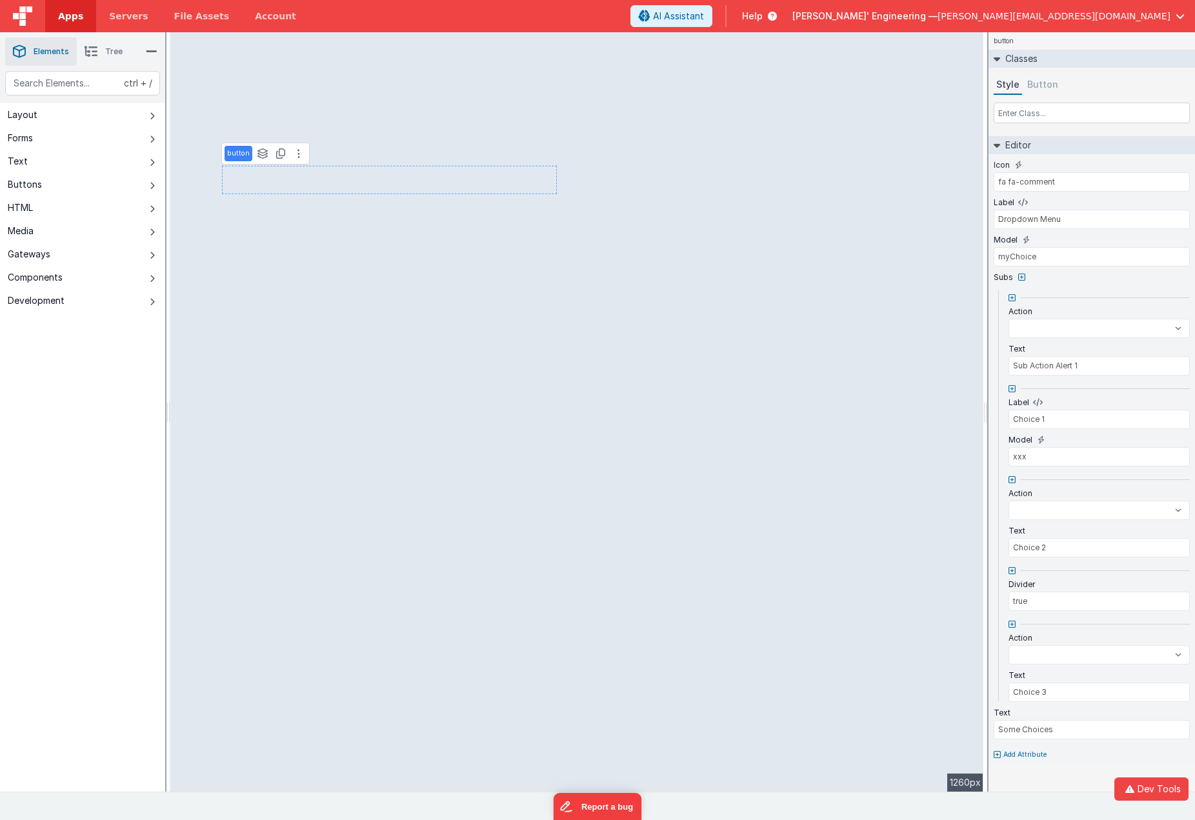
select select
type input "Push Me"
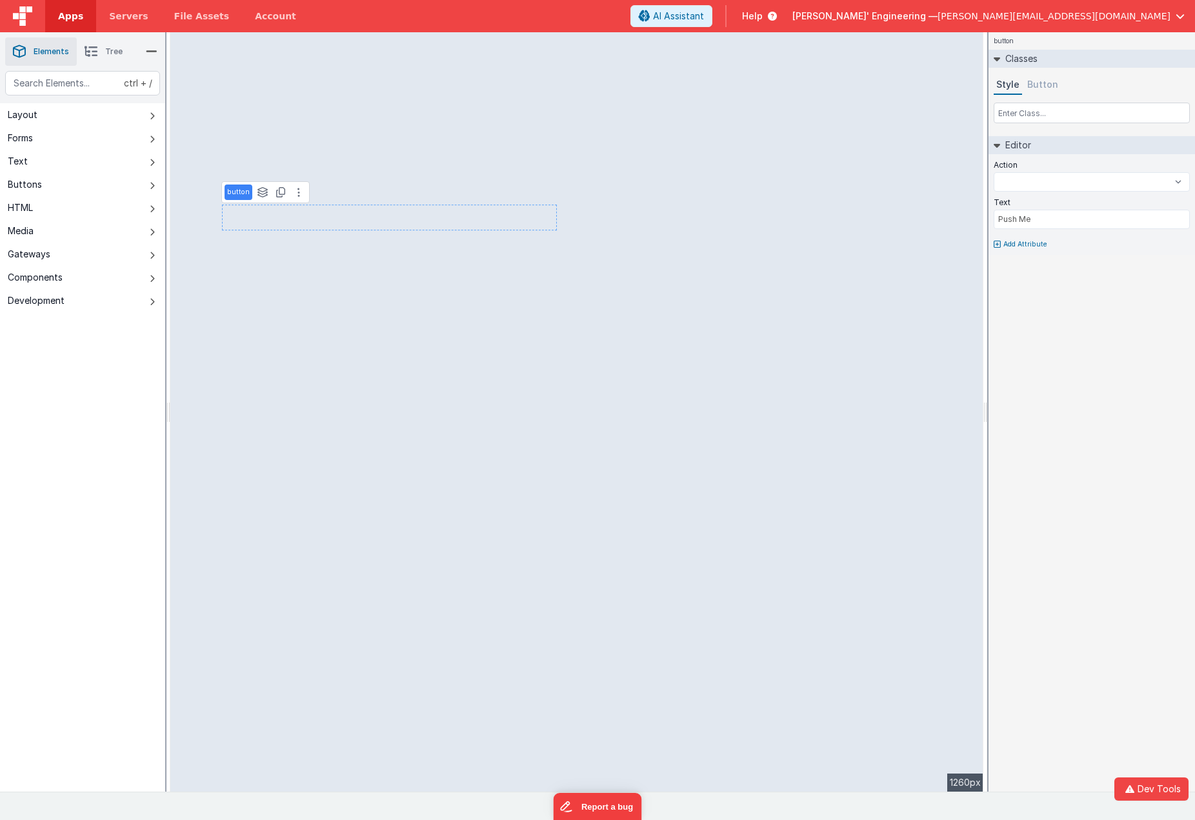
select select
type input "myChoice"
select select
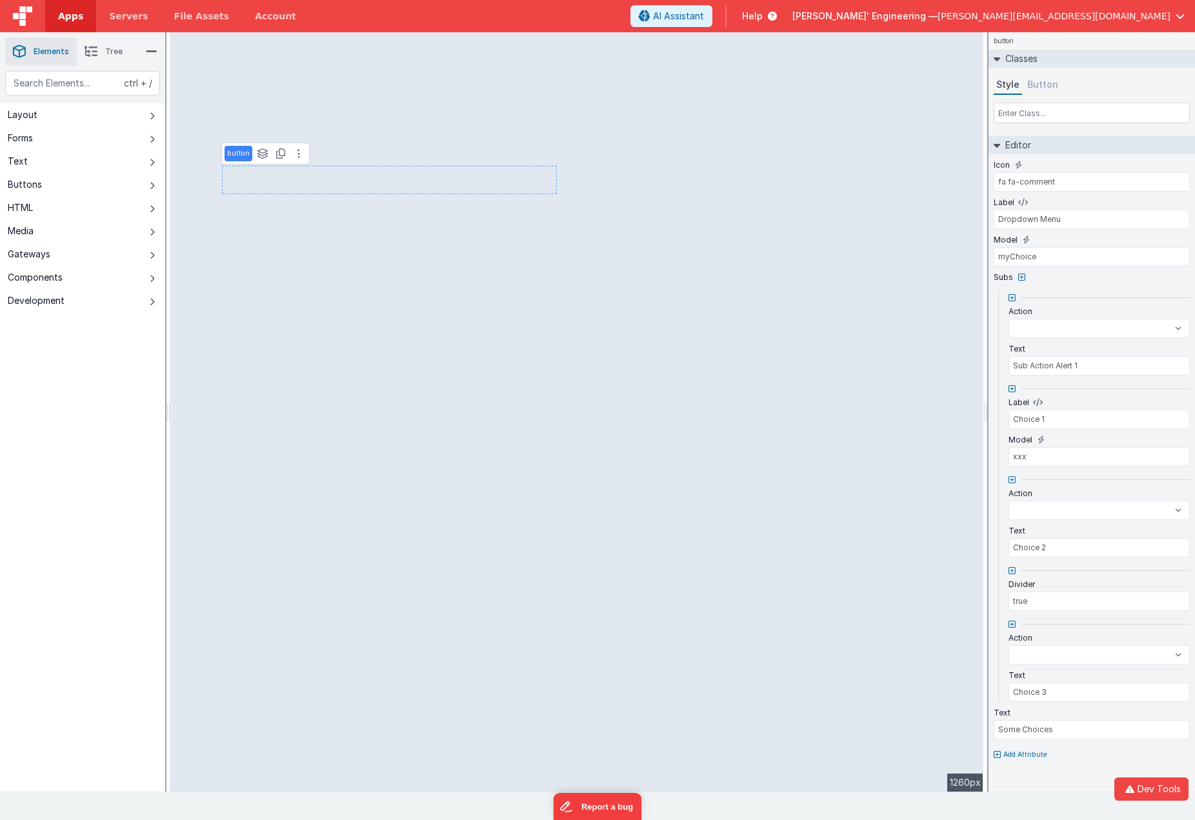
select select
type input "Push Me"
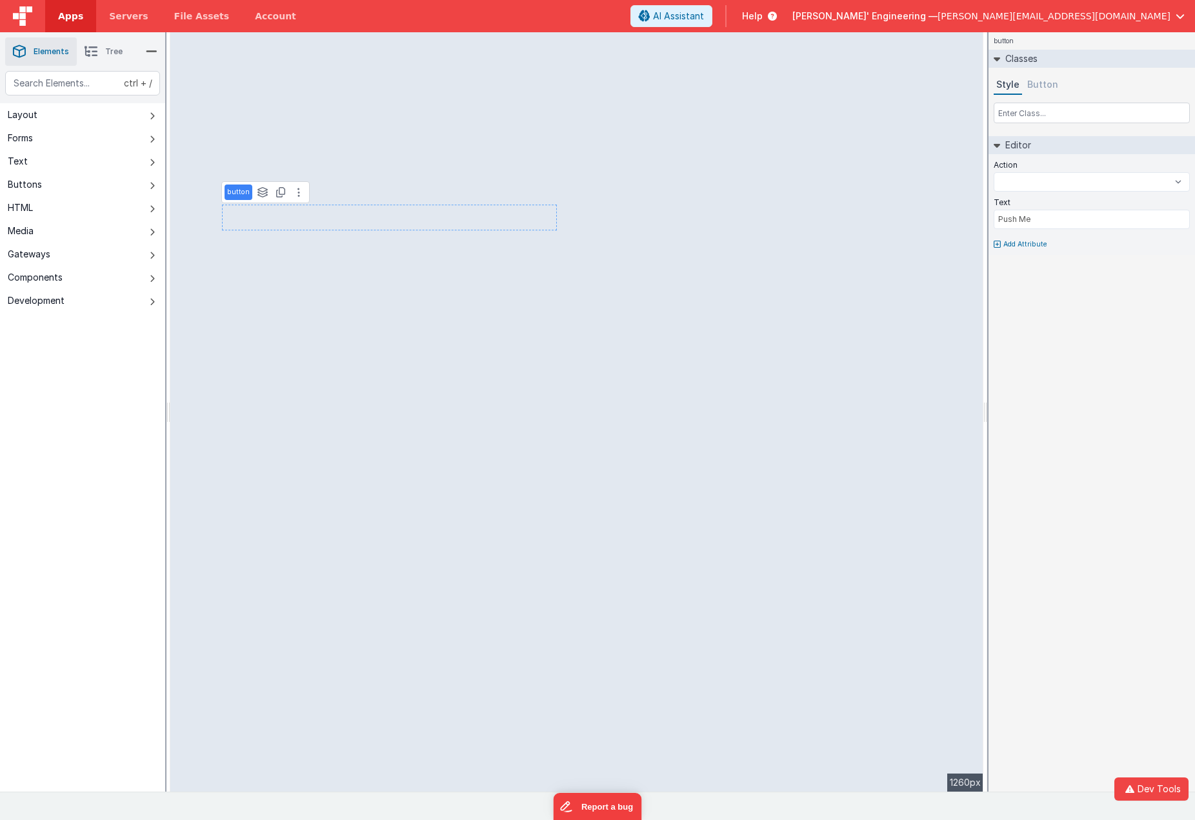
select select
type input "myChoice"
select select
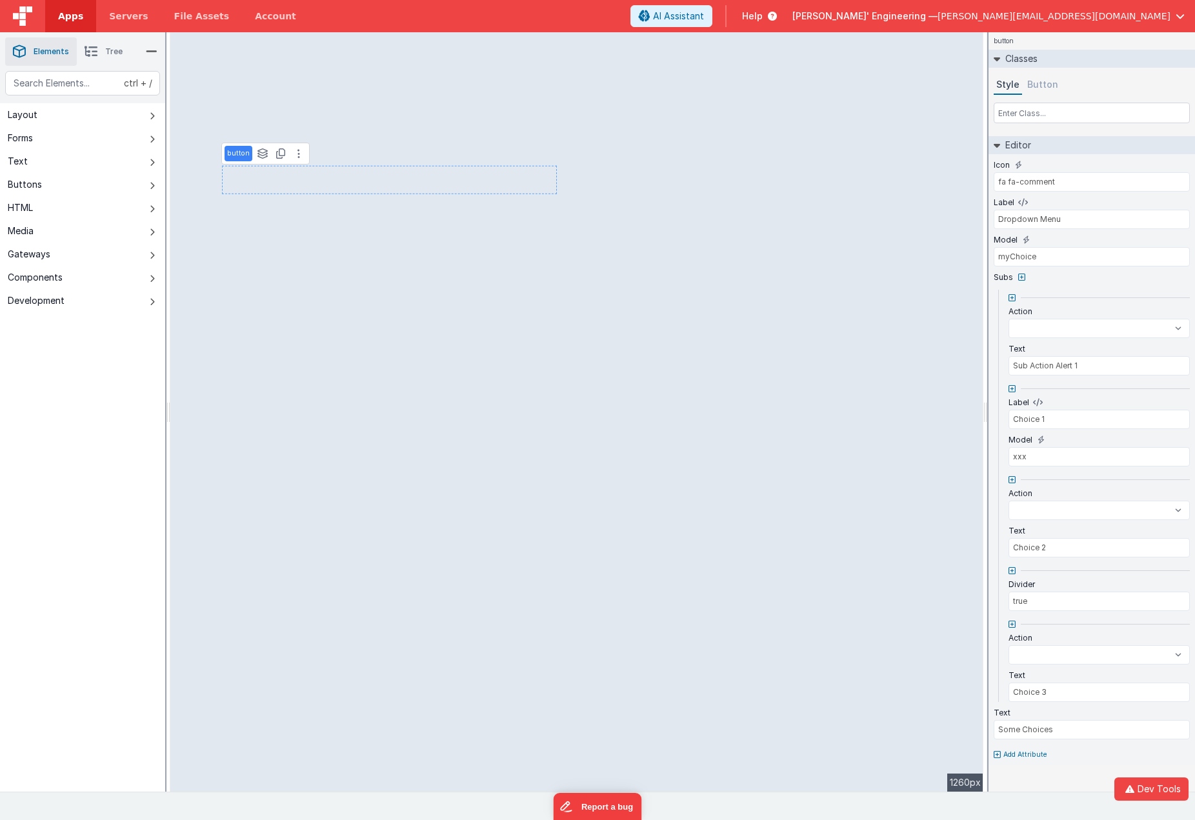
select select
type input "Push Me"
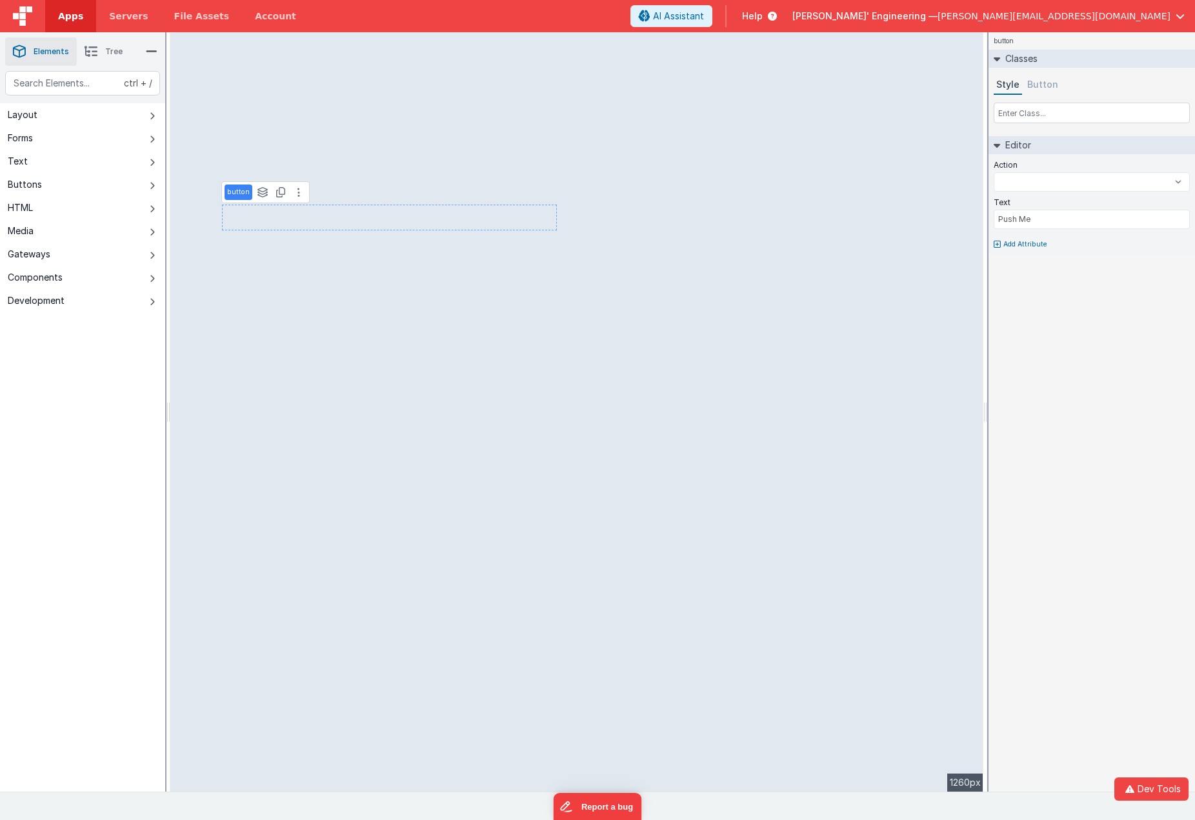
select select
type input "myChoice"
select select
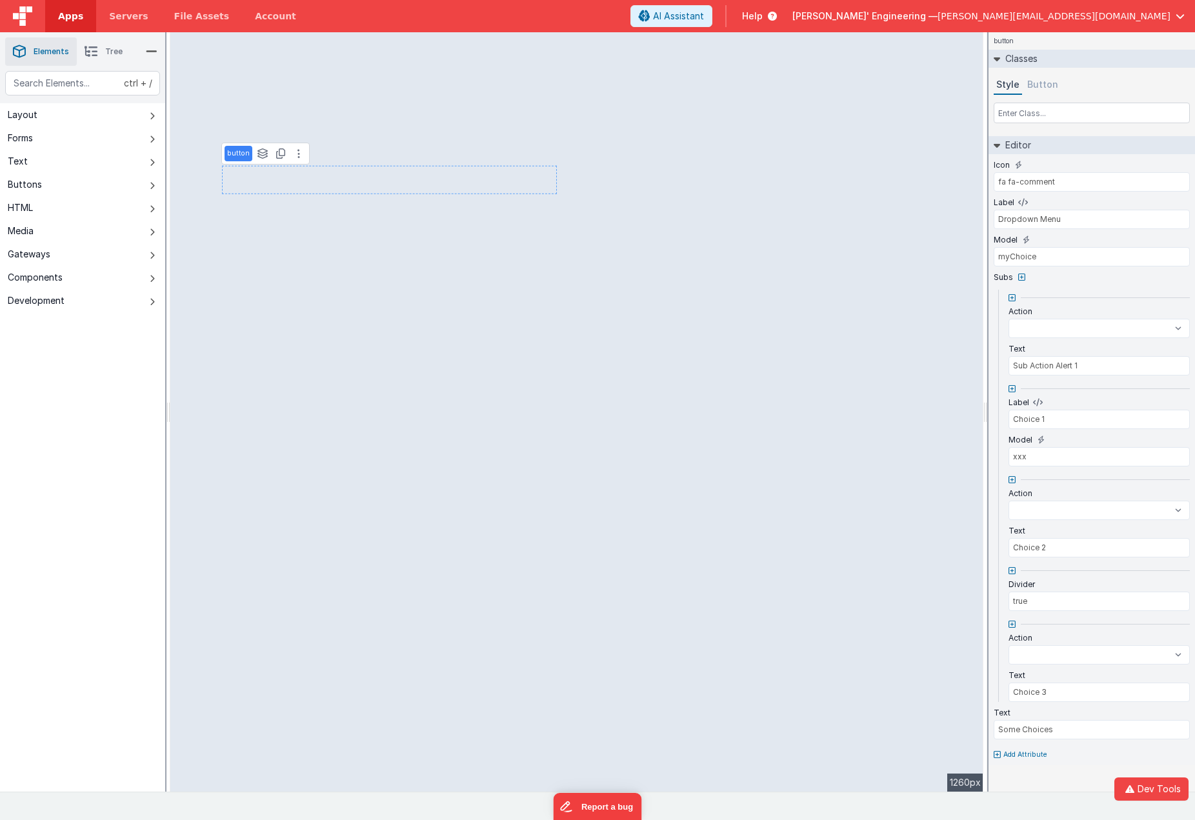
select select
type input "Push Me"
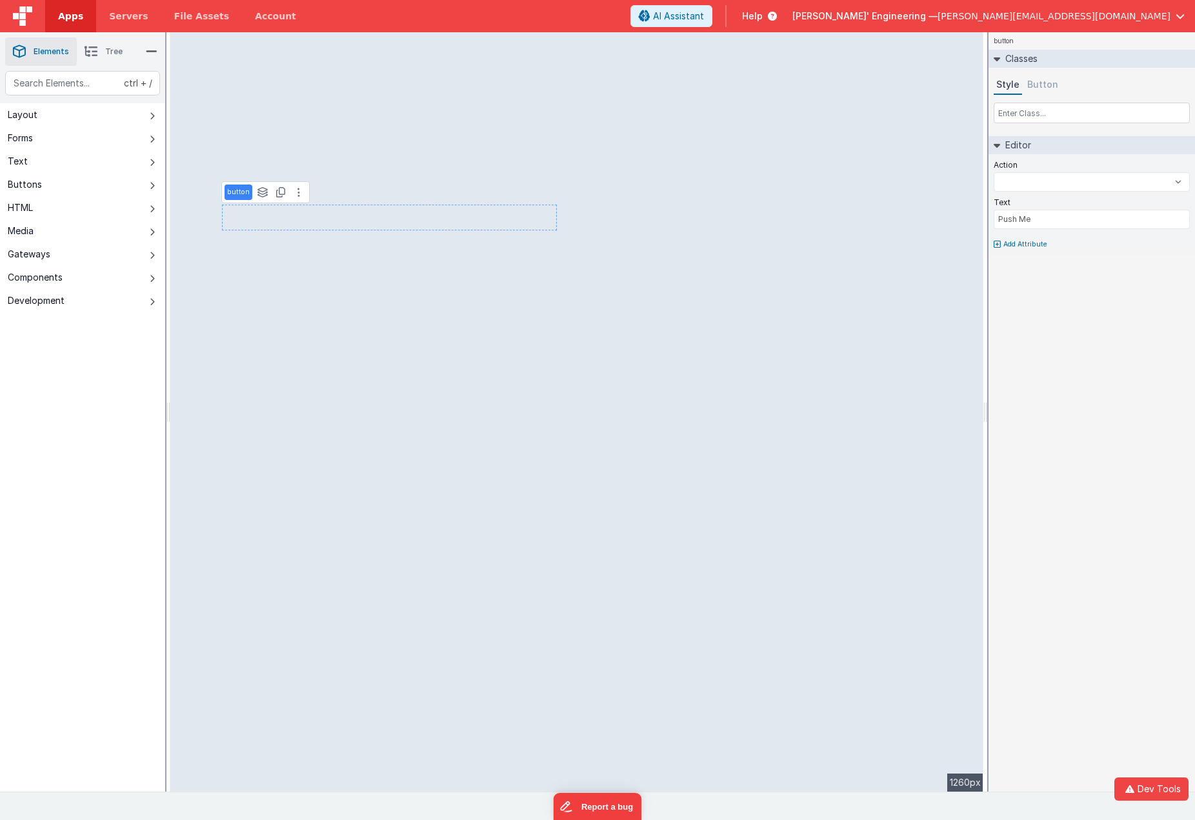
select select
type input "myChoice"
select select
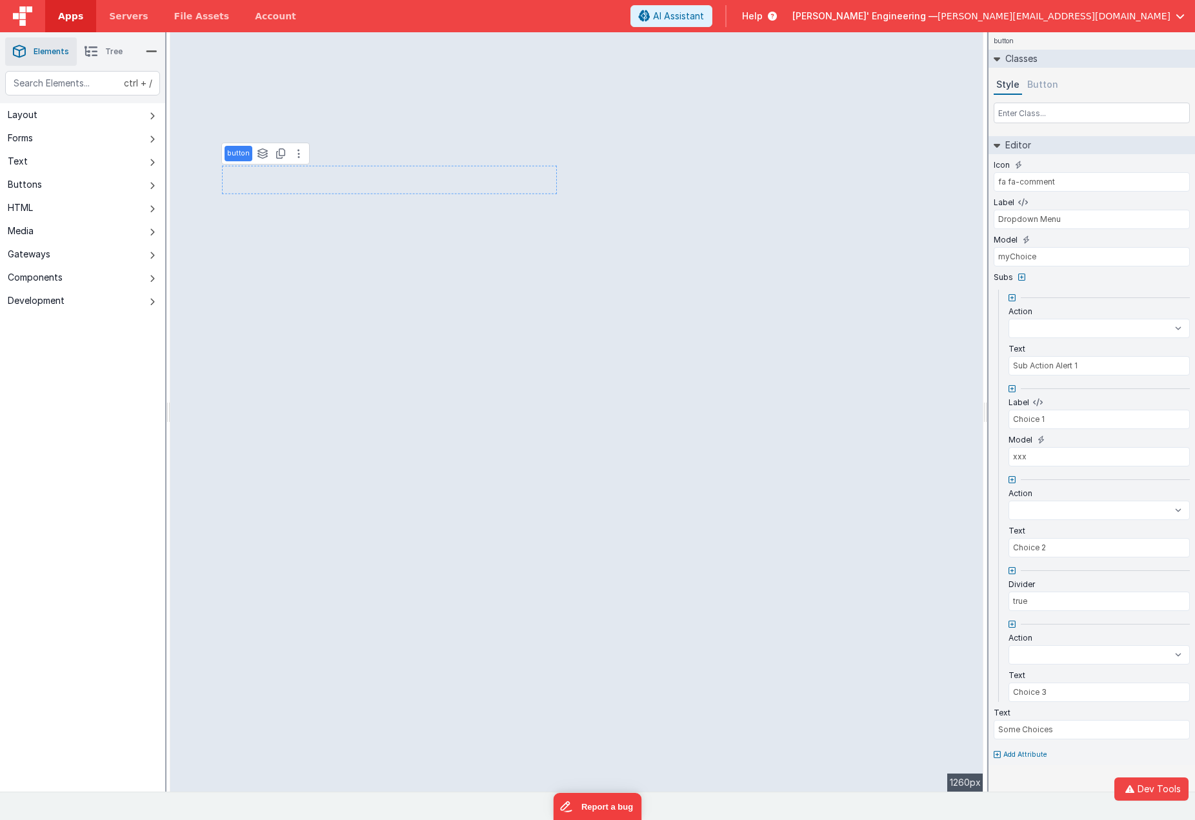
select select
type input "Push Me"
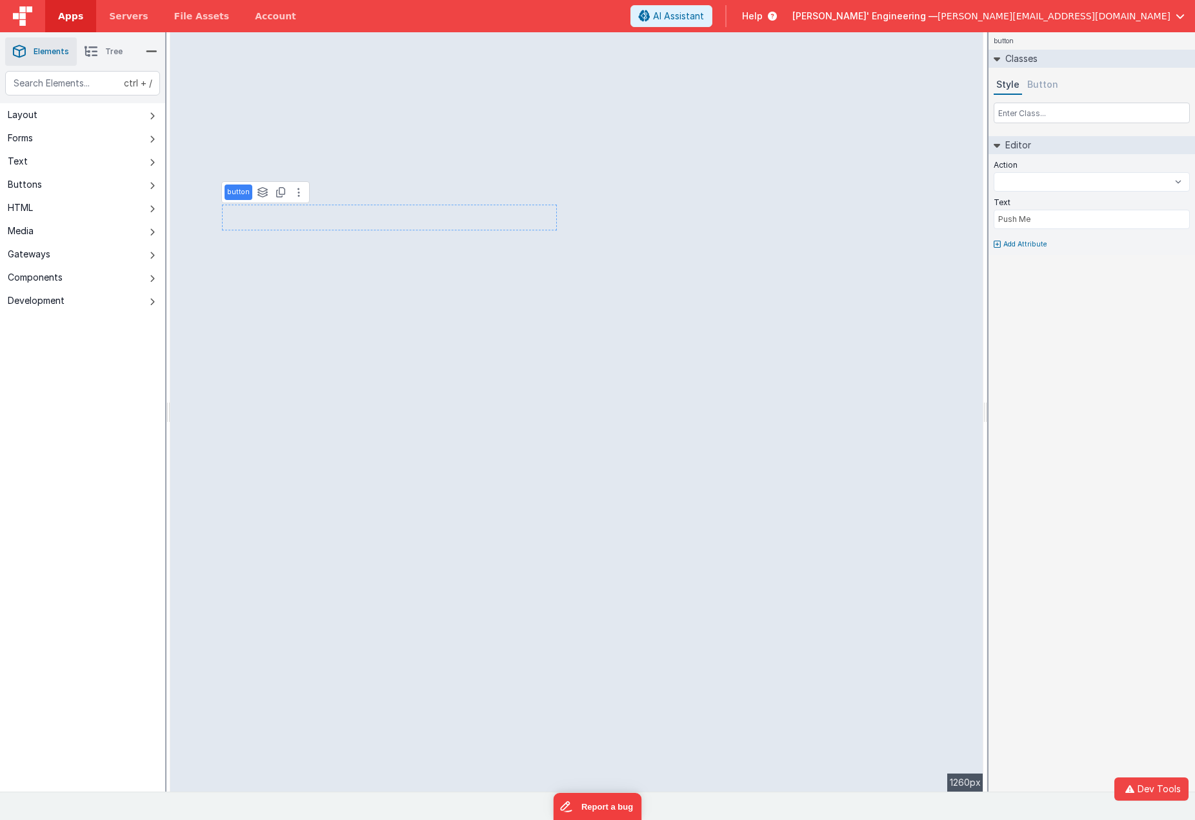
select select
type input "myChoice"
select select
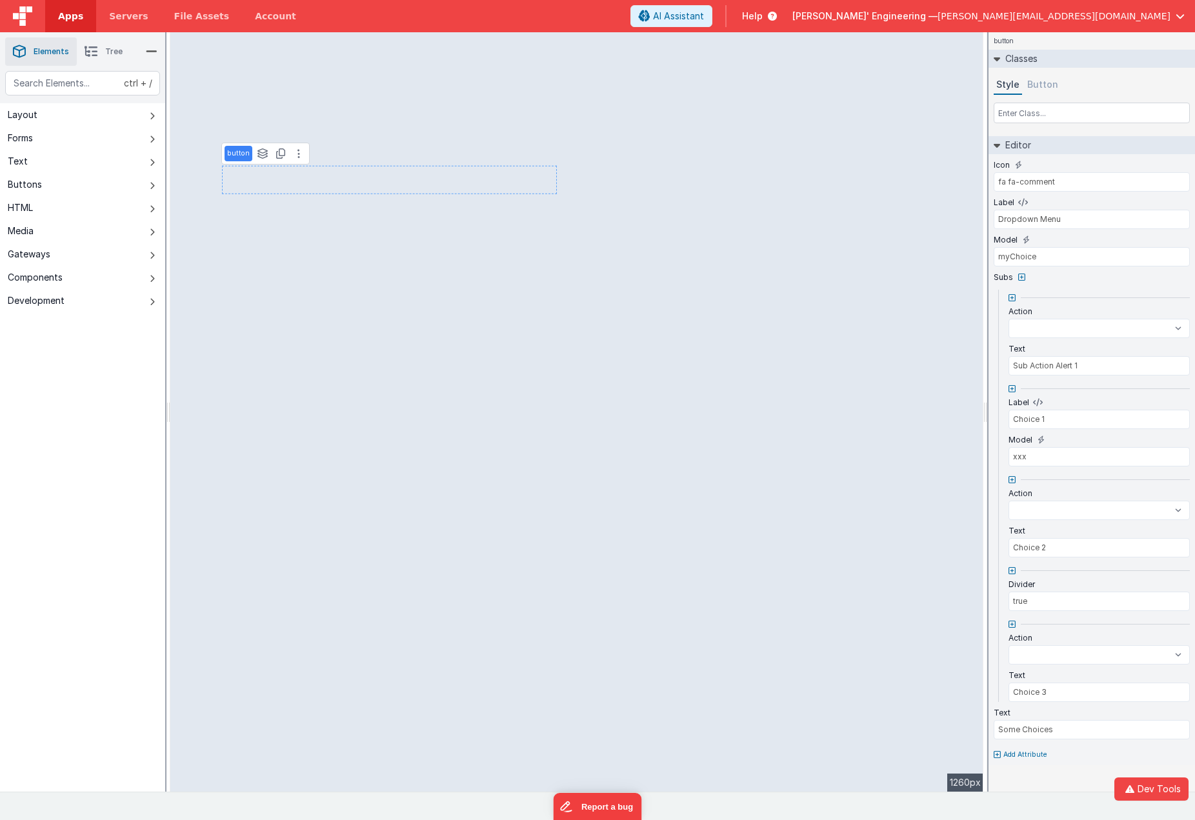
select select
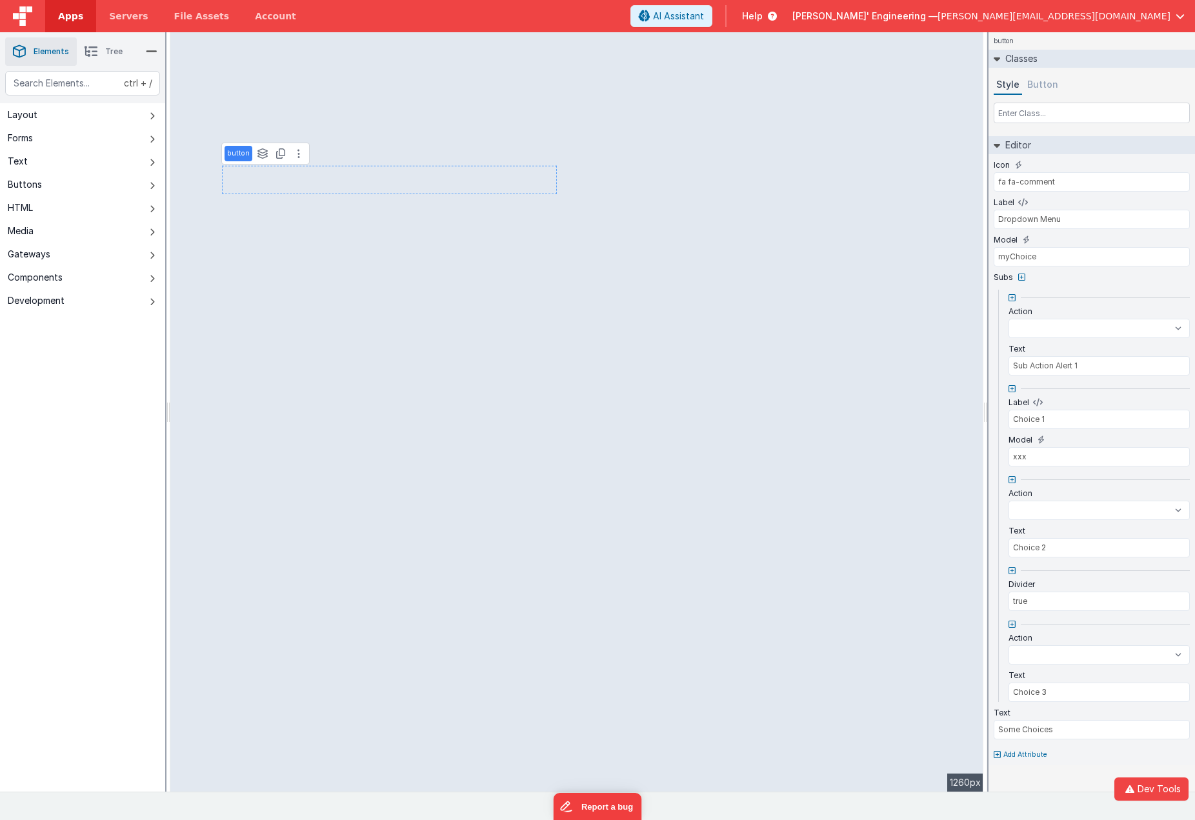
select select
type input "Push Me"
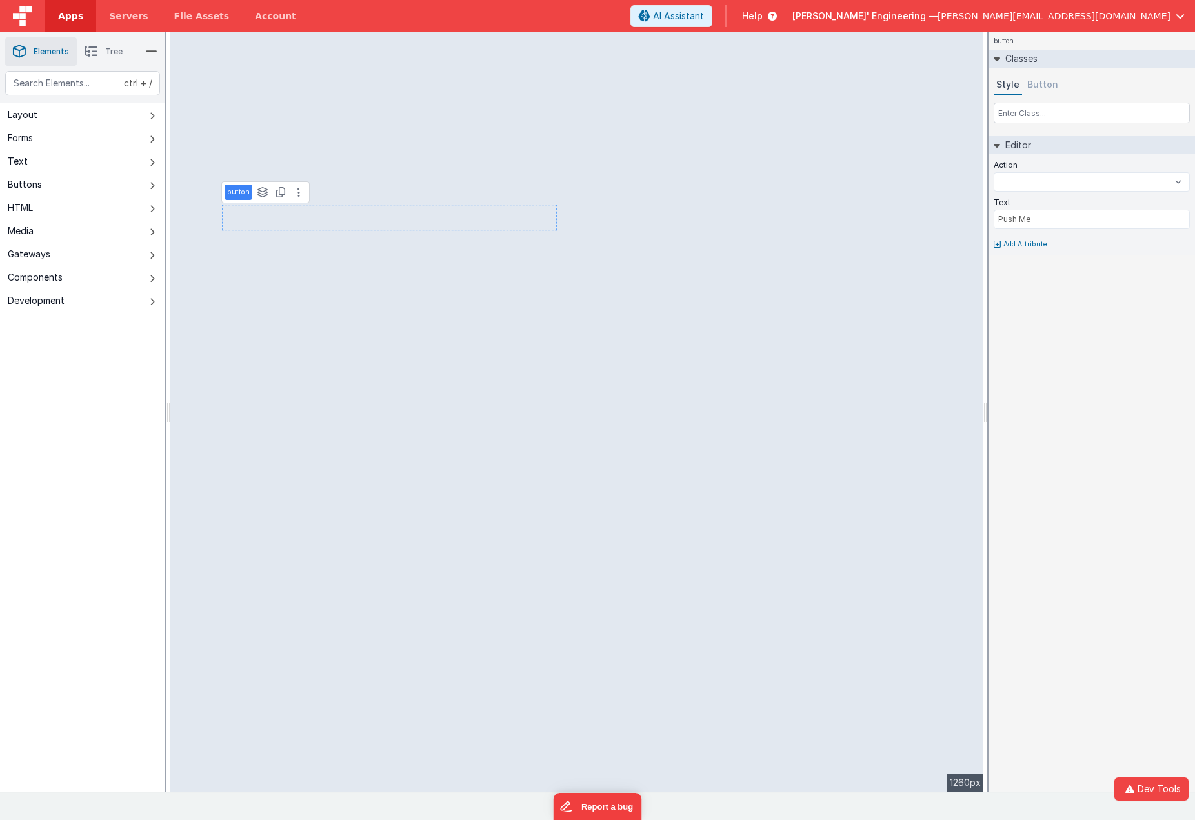
select select
type input "myChoice"
select select
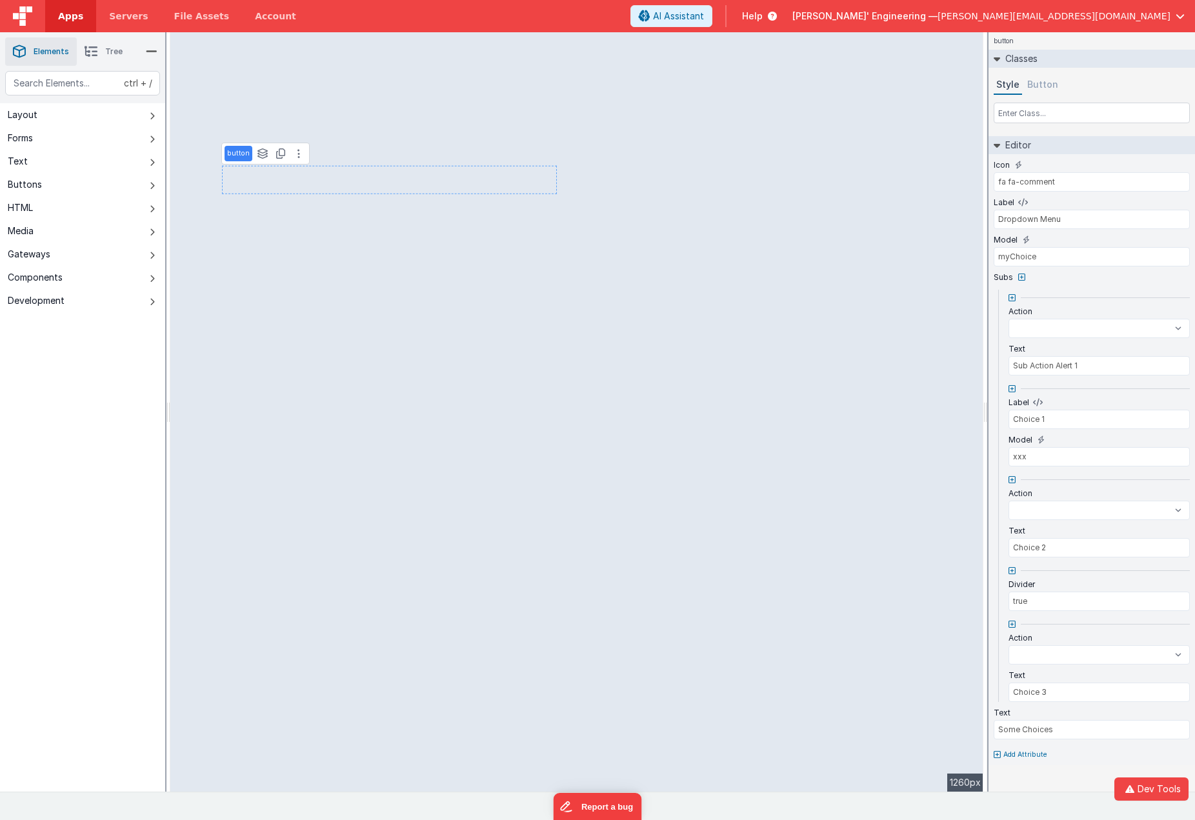
select select
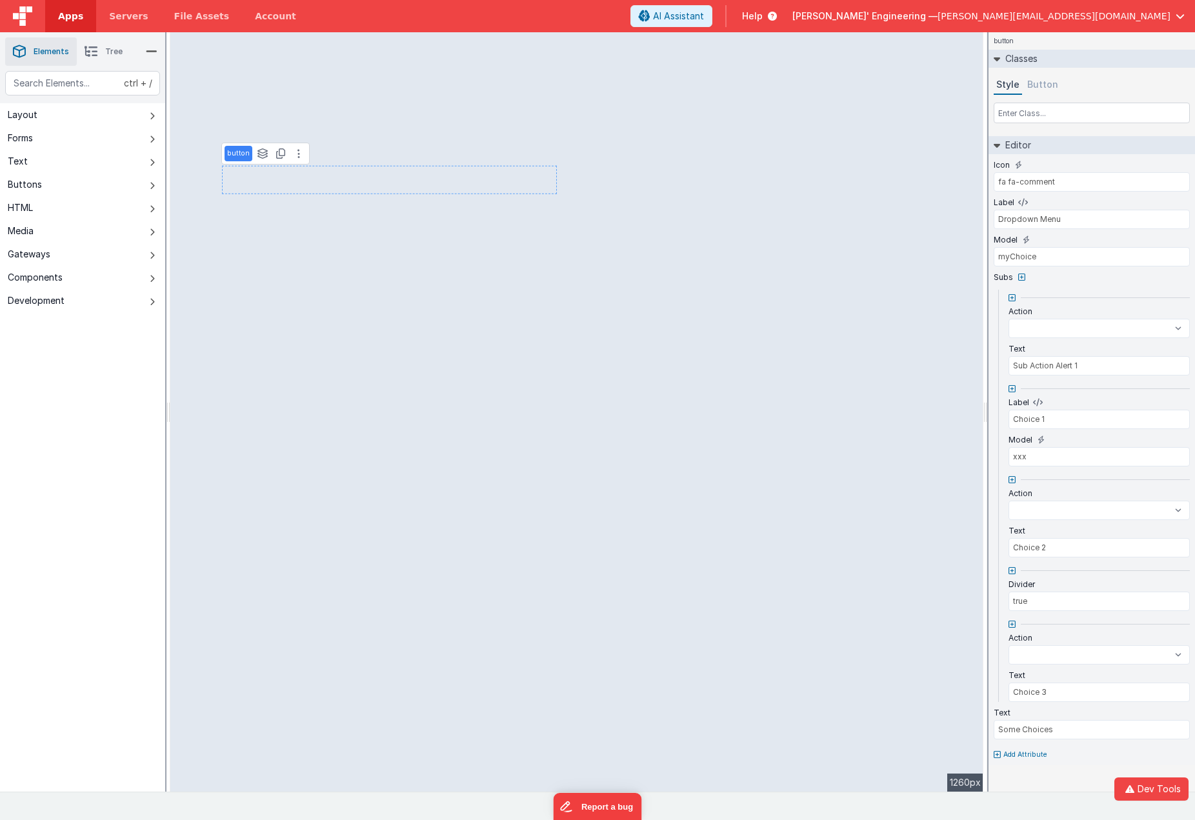
select select
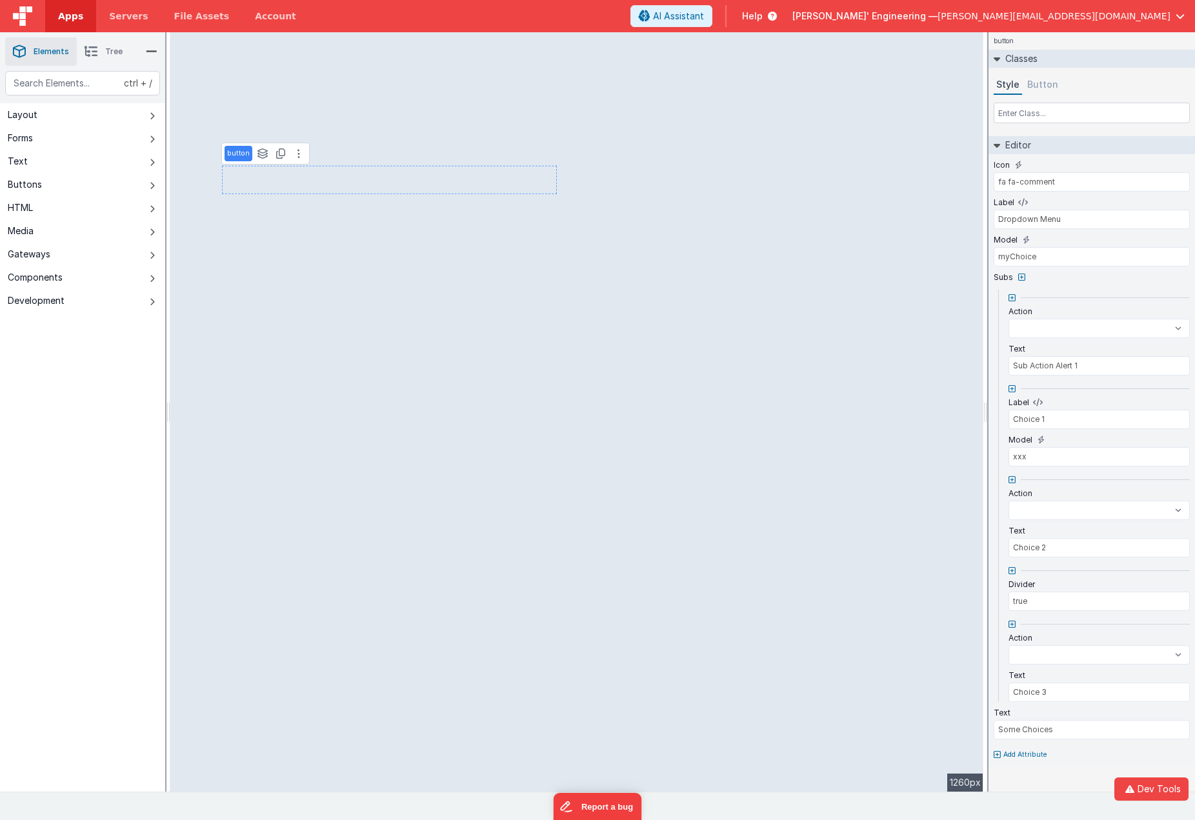
select select
type input "Push Me"
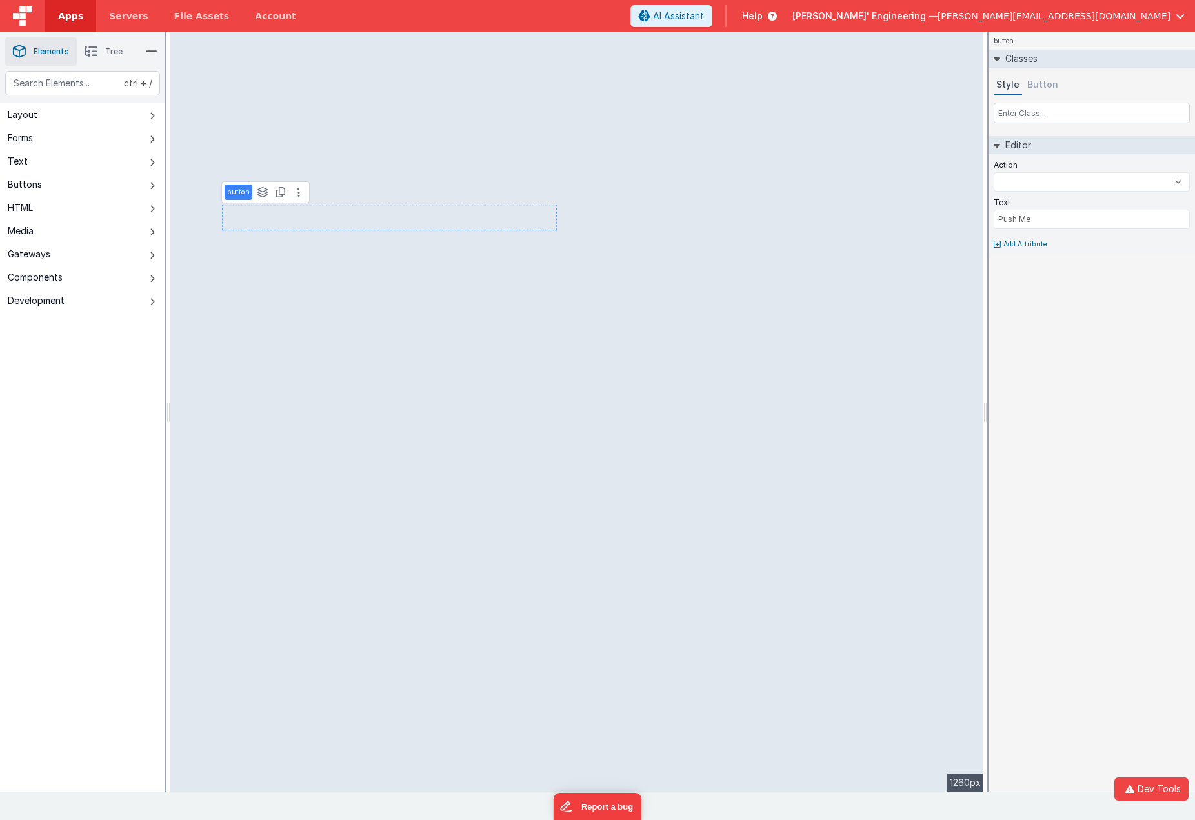
select select
type input "myChoice"
select select
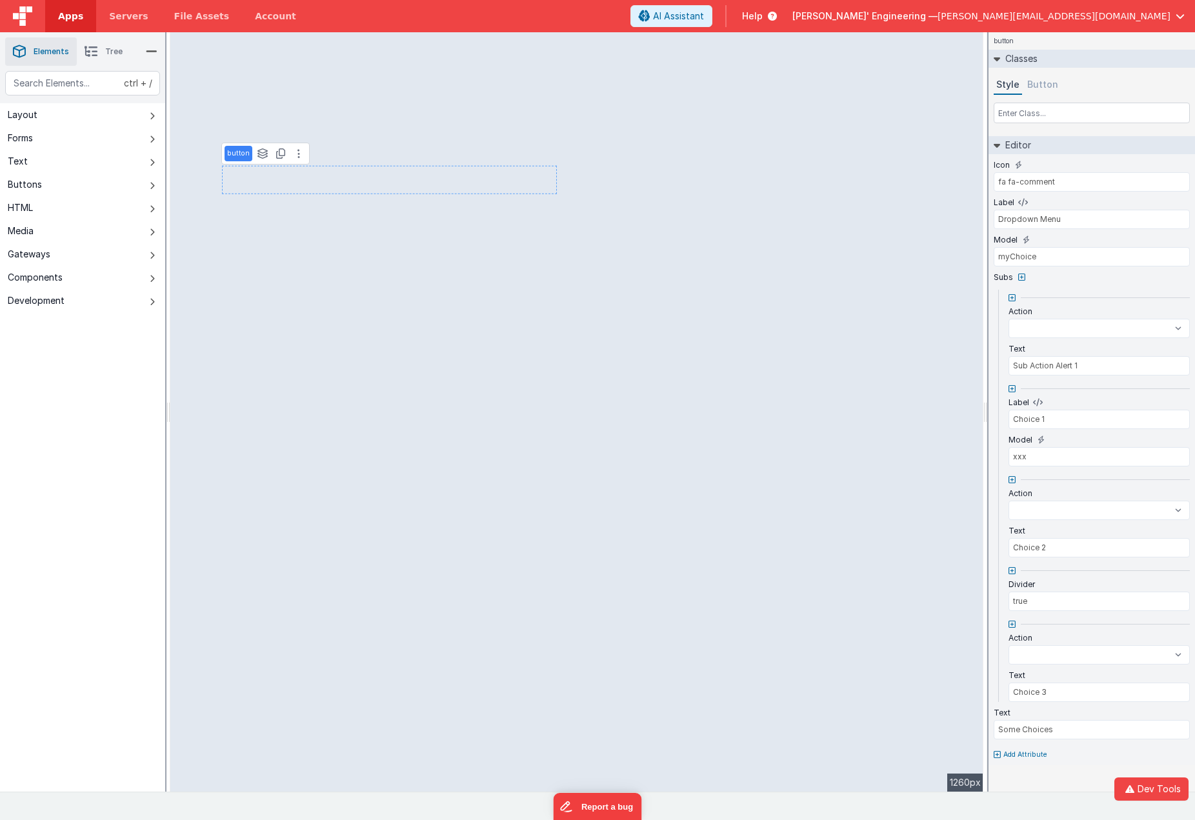
select select
type input "Push Me"
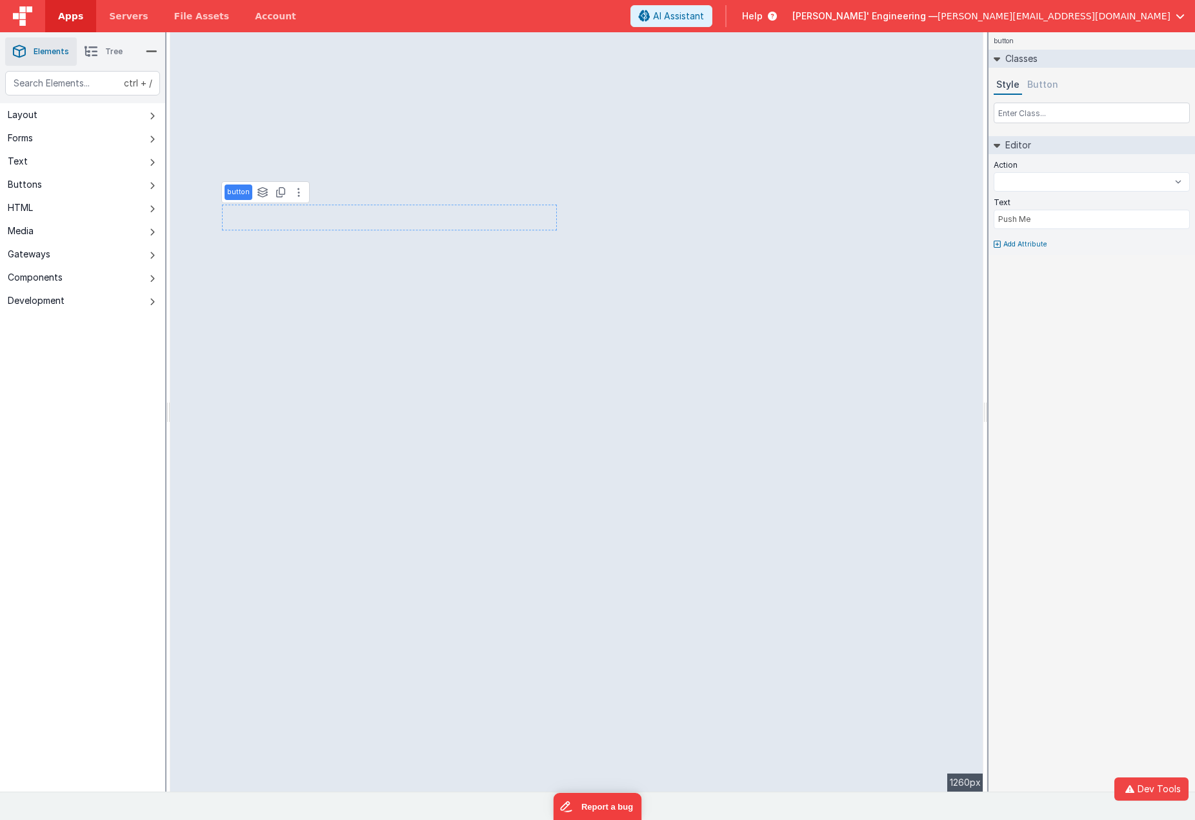
select select
type input "myChoice"
select select
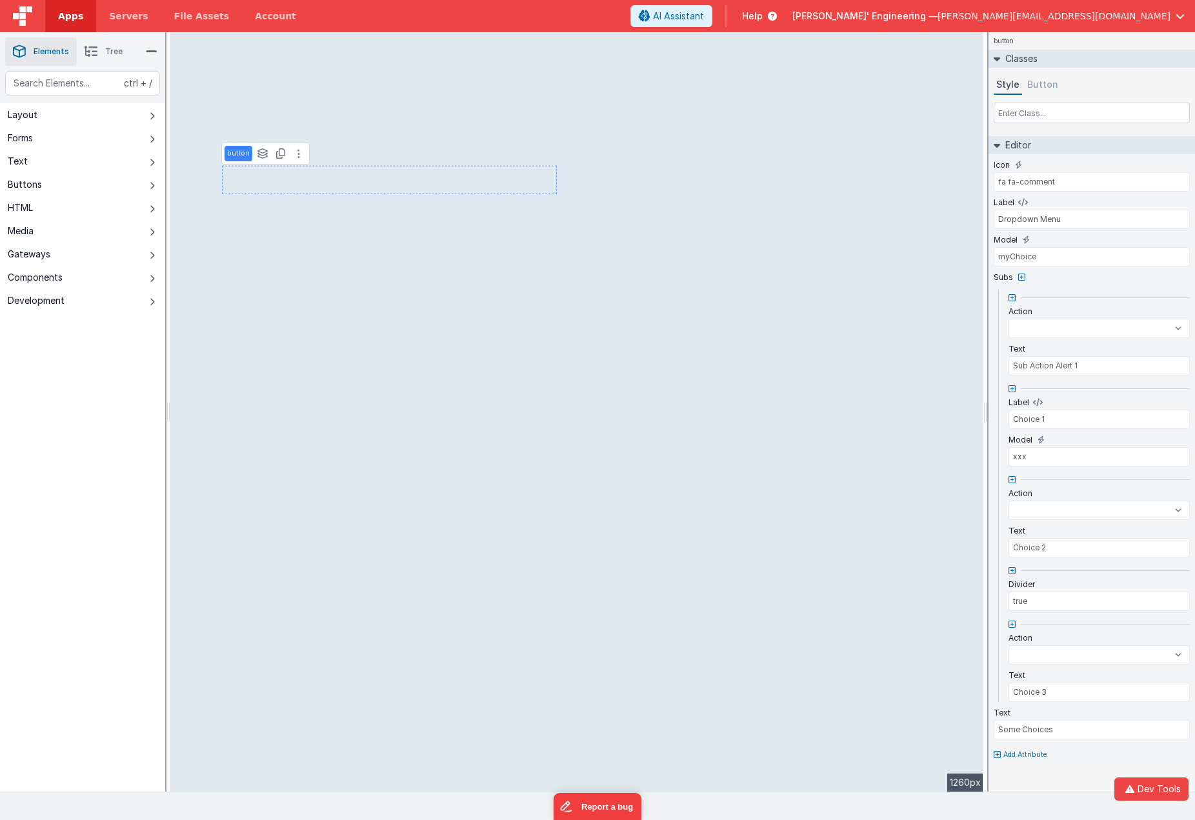
select select
type input "Push Me"
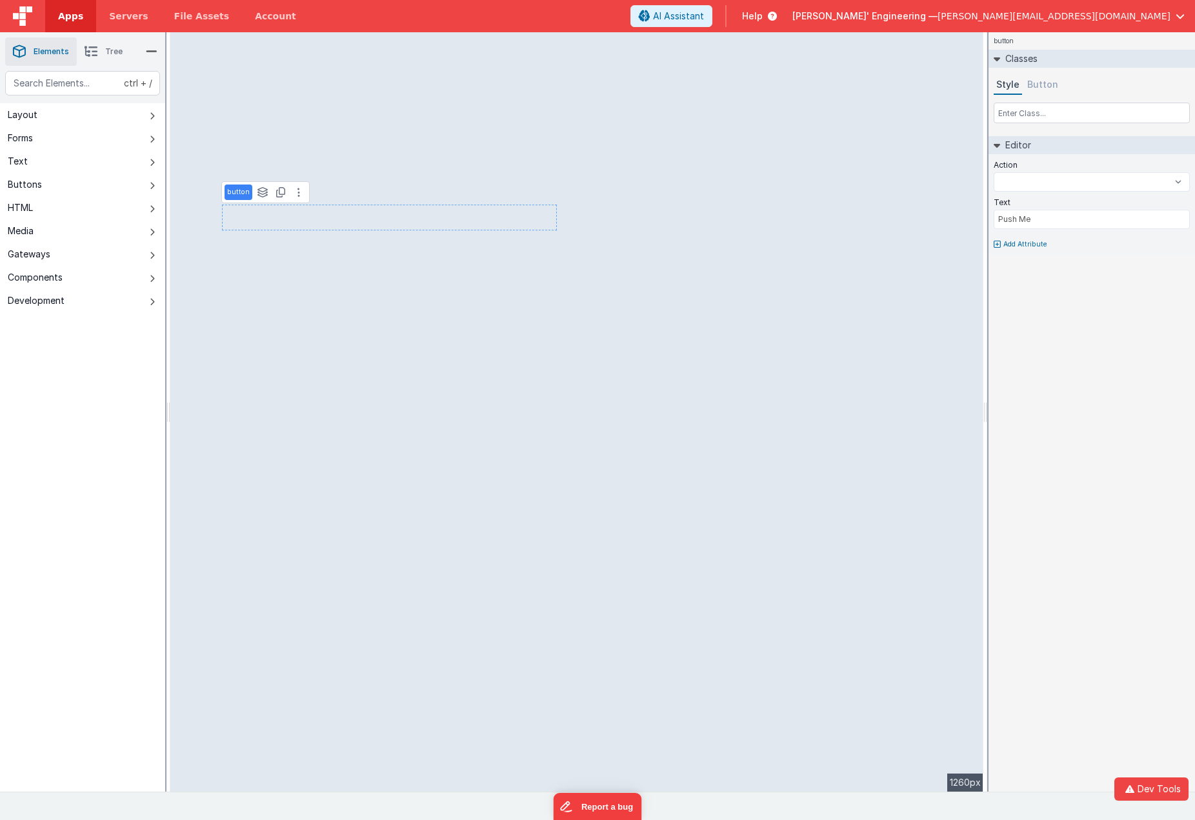
select select
type input "myChoice"
select select
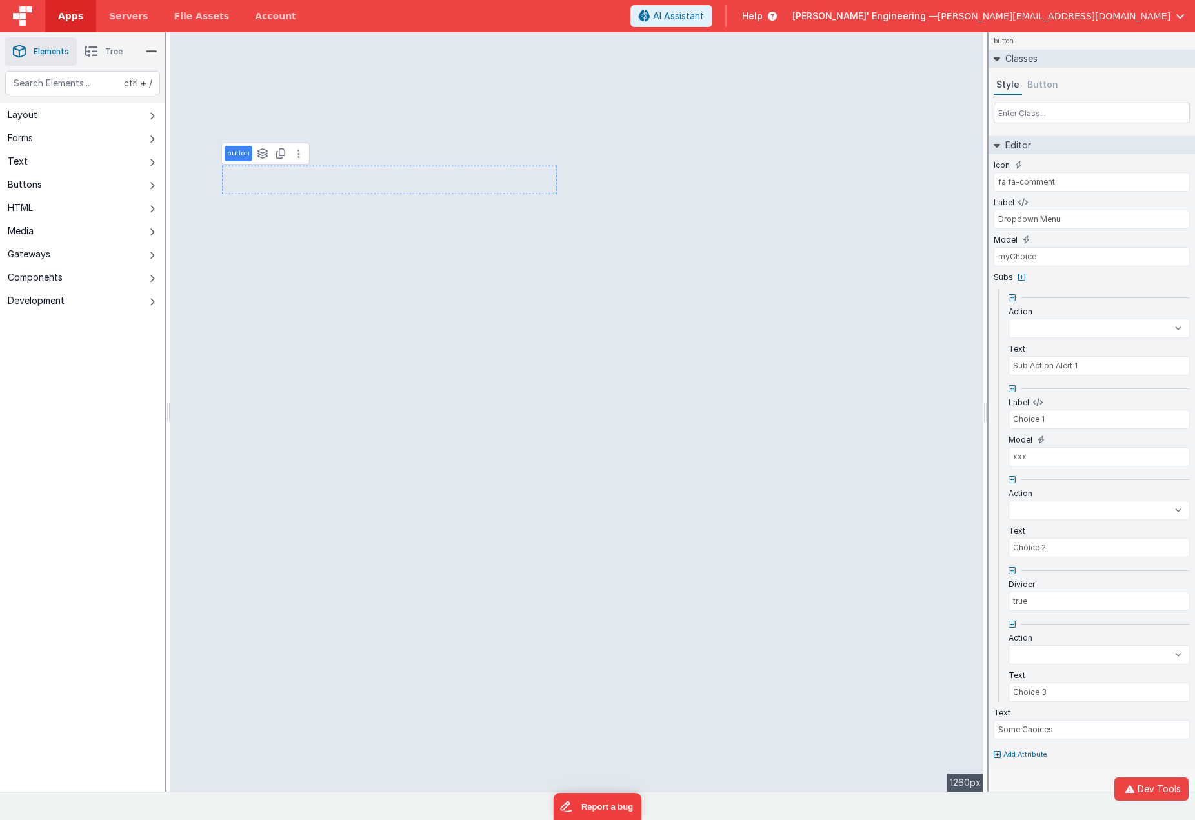
select select
type input "Push Me"
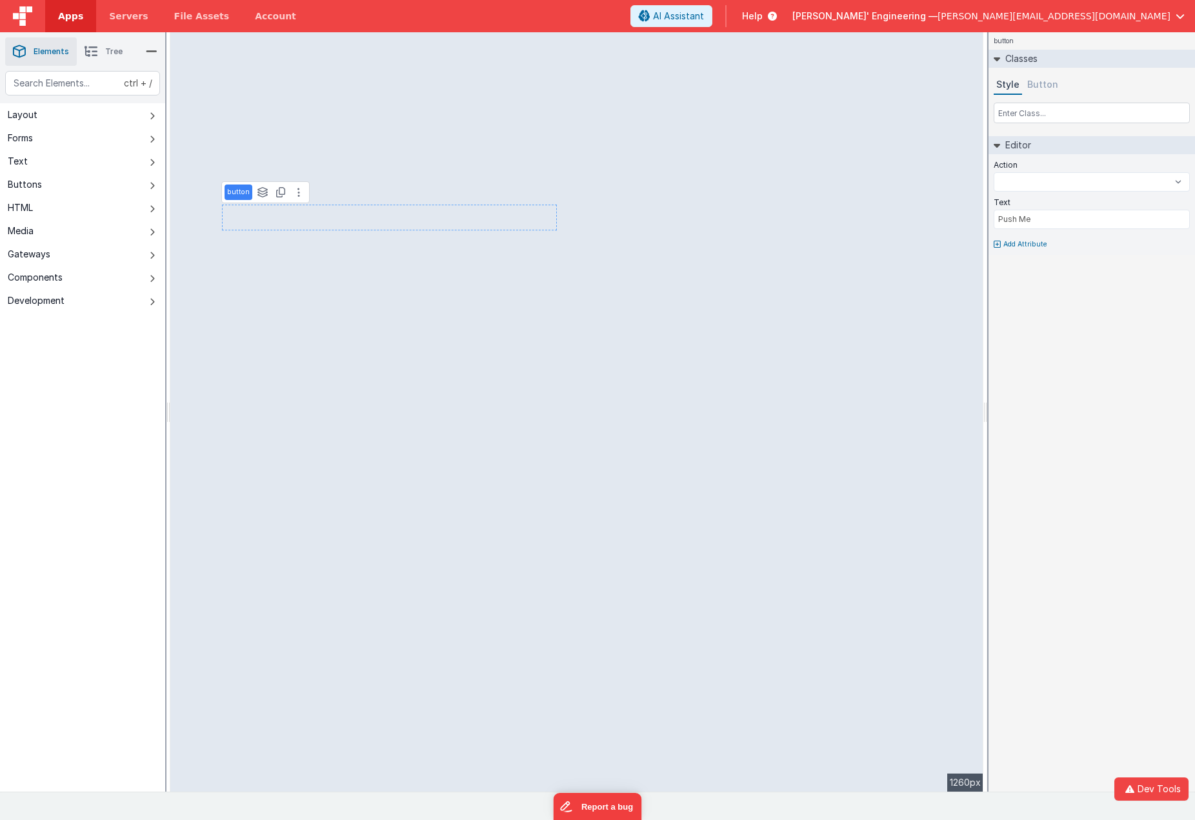
type input "myChoice"
select select
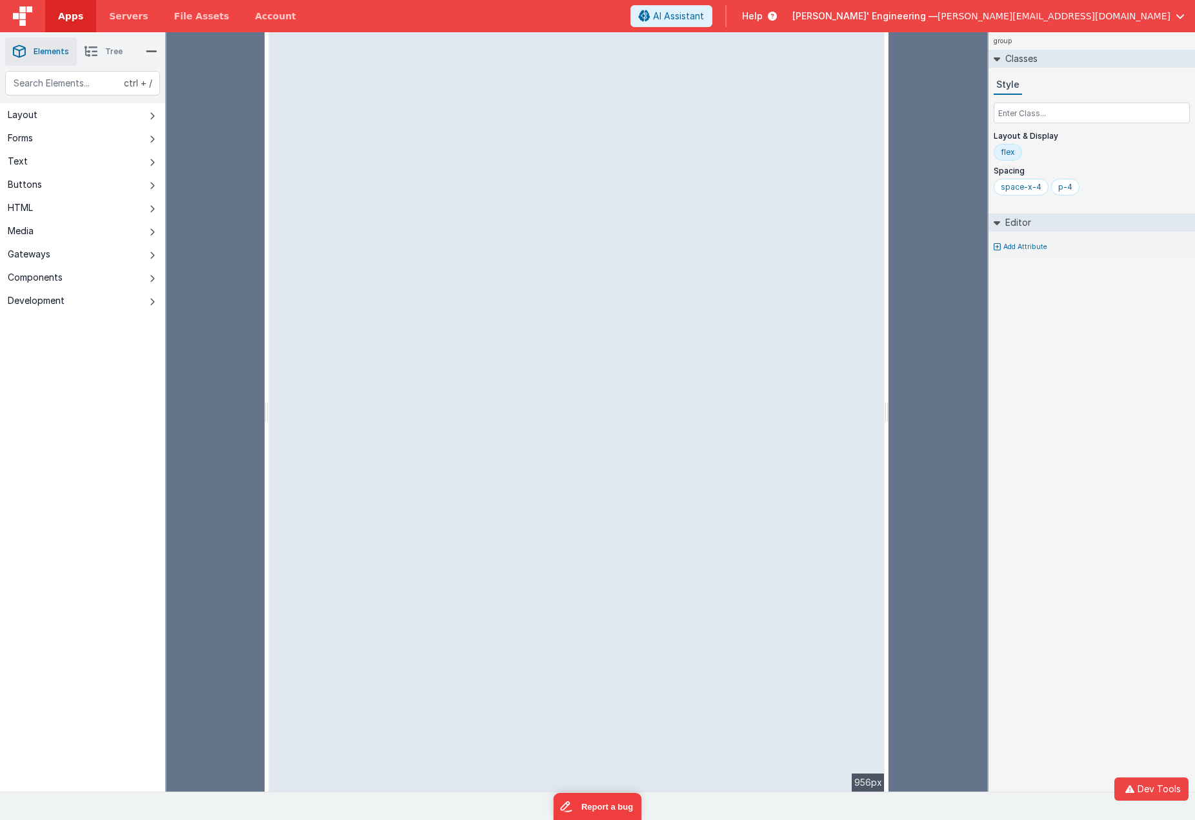
drag, startPoint x: 168, startPoint y: 416, endPoint x: 266, endPoint y: 418, distance: 97.5
click at [266, 418] on html "Dev Tools Apps Servers File Assets Account Some FUTURE Slot AI Assistant Help […" at bounding box center [597, 410] width 1195 height 820
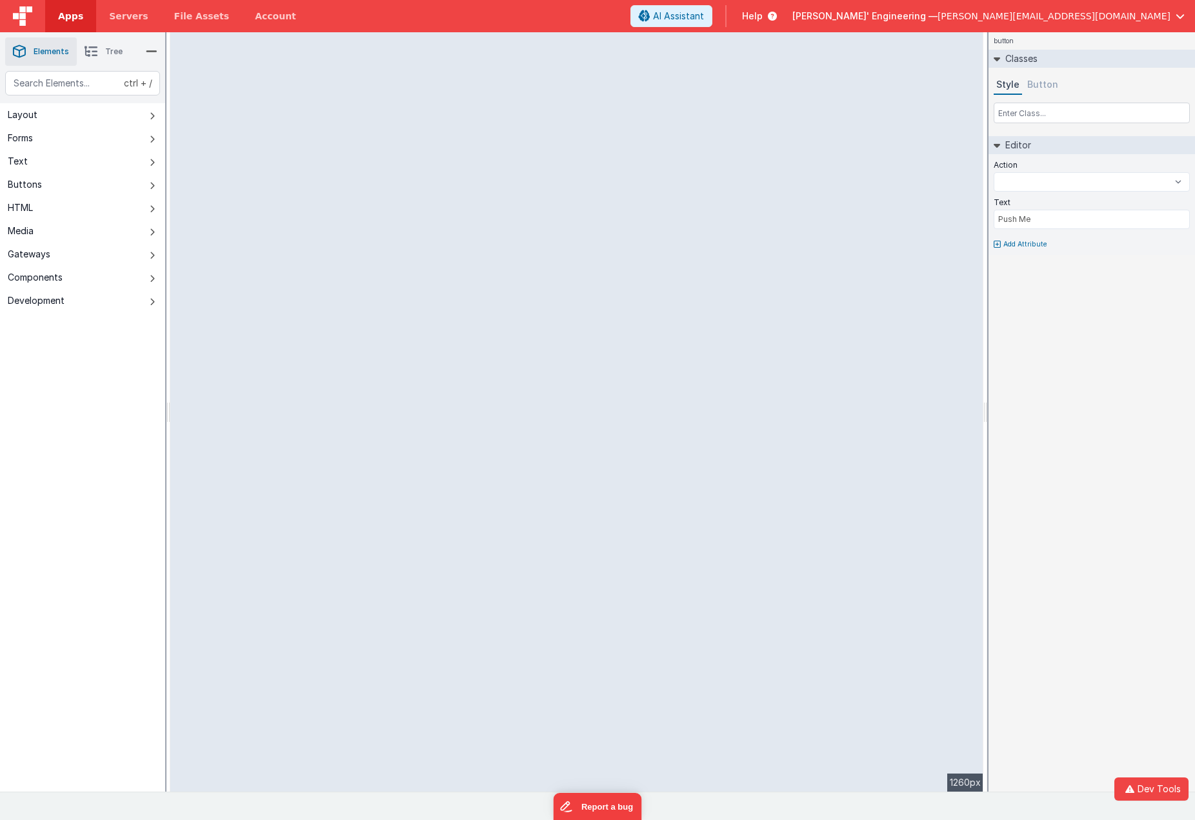
drag, startPoint x: 247, startPoint y: 361, endPoint x: 81, endPoint y: 381, distance: 166.4
click at [81, 381] on html "Dev Tools Apps Servers File Assets Account Some FUTURE Slot AI Assistant Help […" at bounding box center [597, 410] width 1195 height 820
